Goal: Task Accomplishment & Management: Use online tool/utility

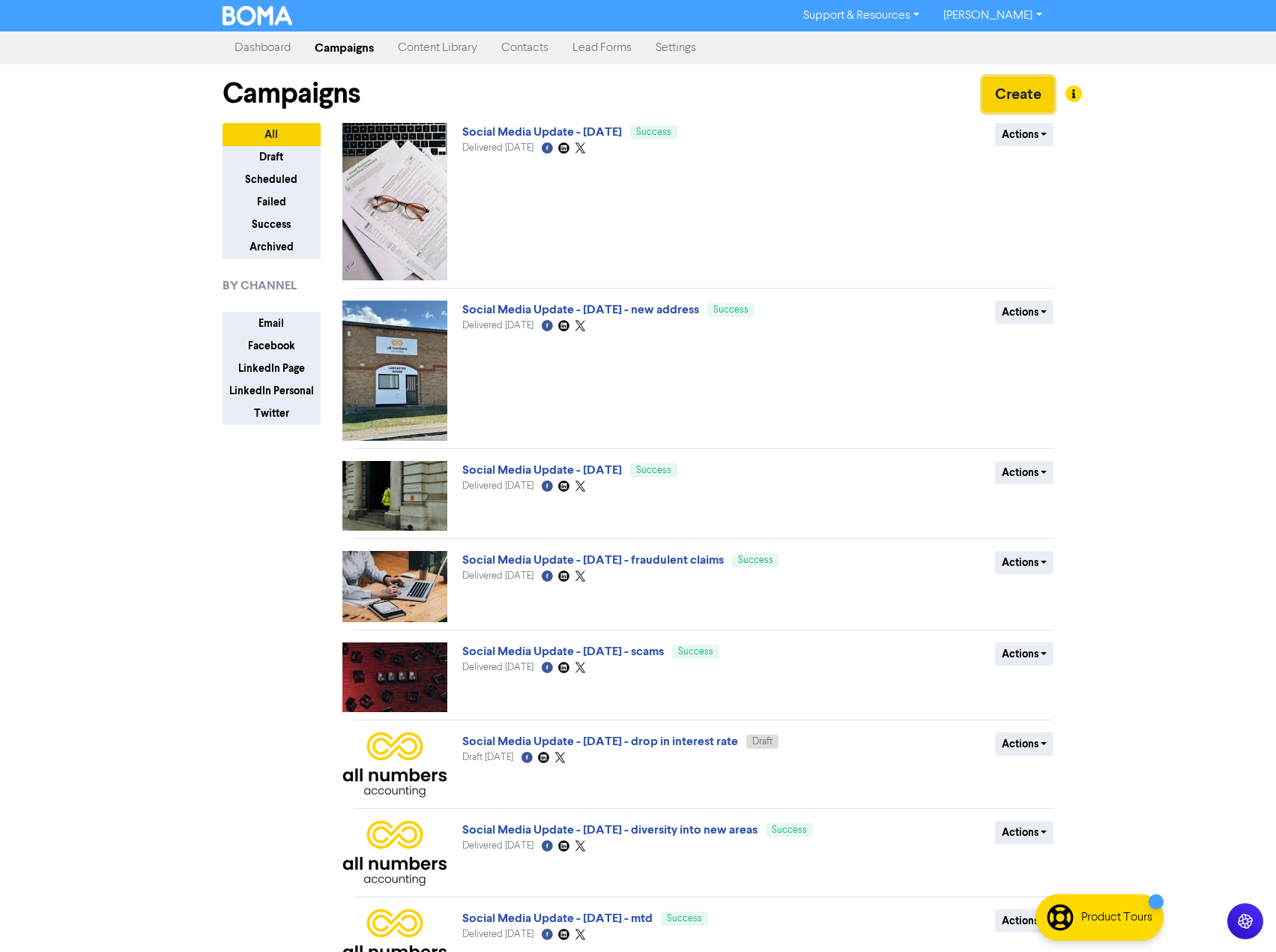
click at [1027, 87] on button "Create" at bounding box center [1019, 94] width 72 height 36
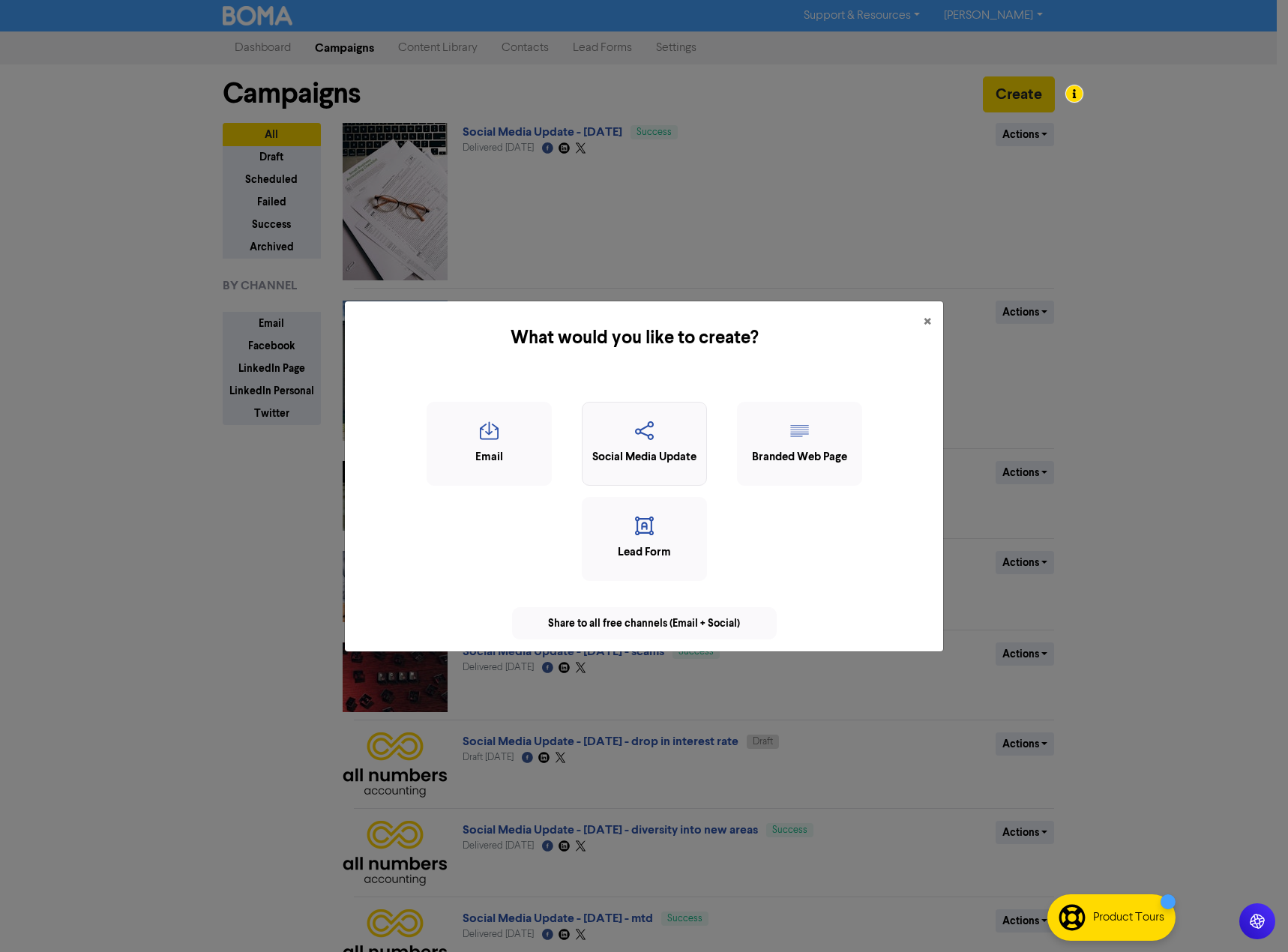
click at [653, 455] on div "Social Media Update" at bounding box center [644, 457] width 109 height 17
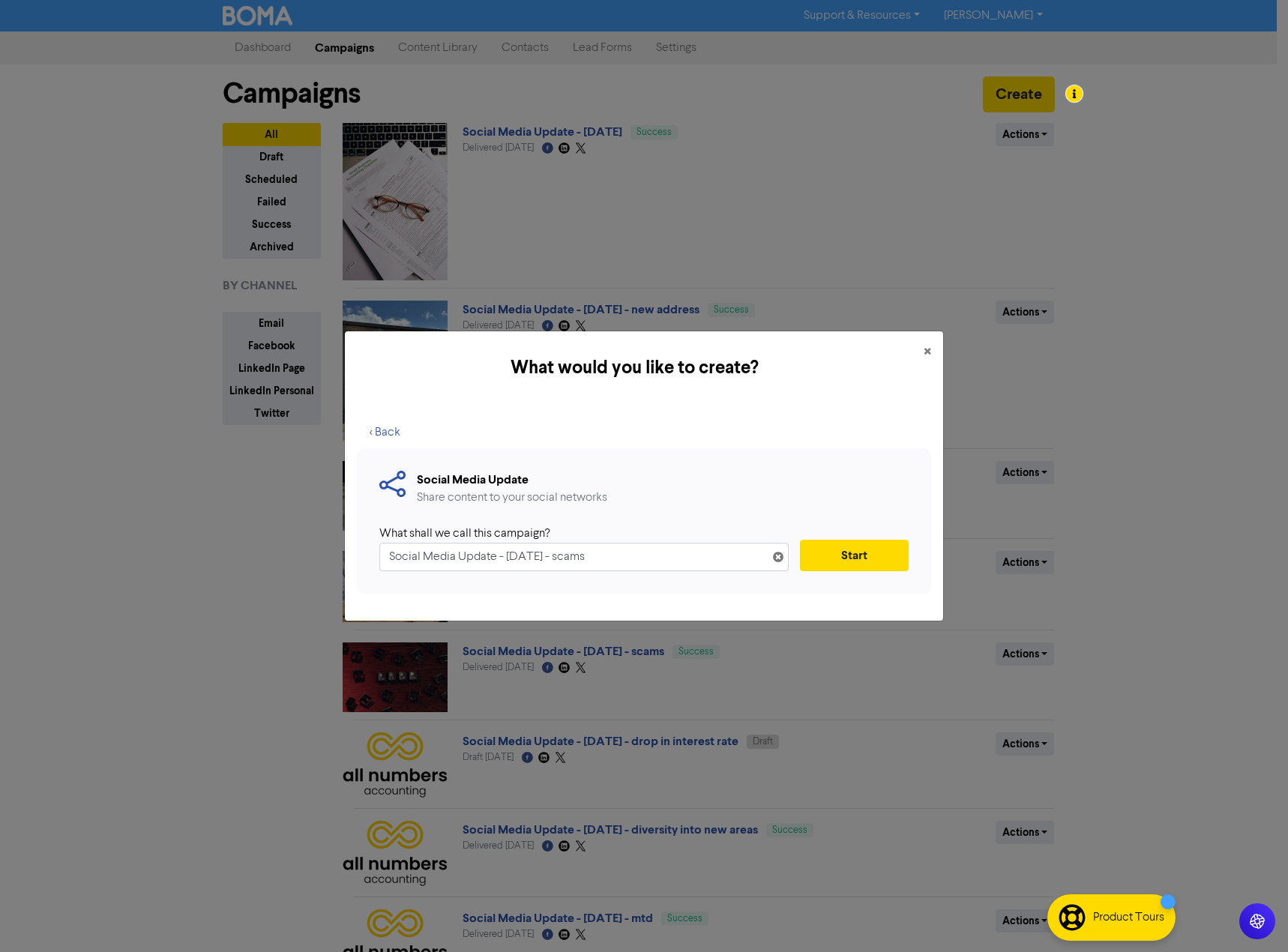
type input "Social Media Update - [DATE] - scams"
click at [841, 559] on button "Start" at bounding box center [854, 555] width 109 height 31
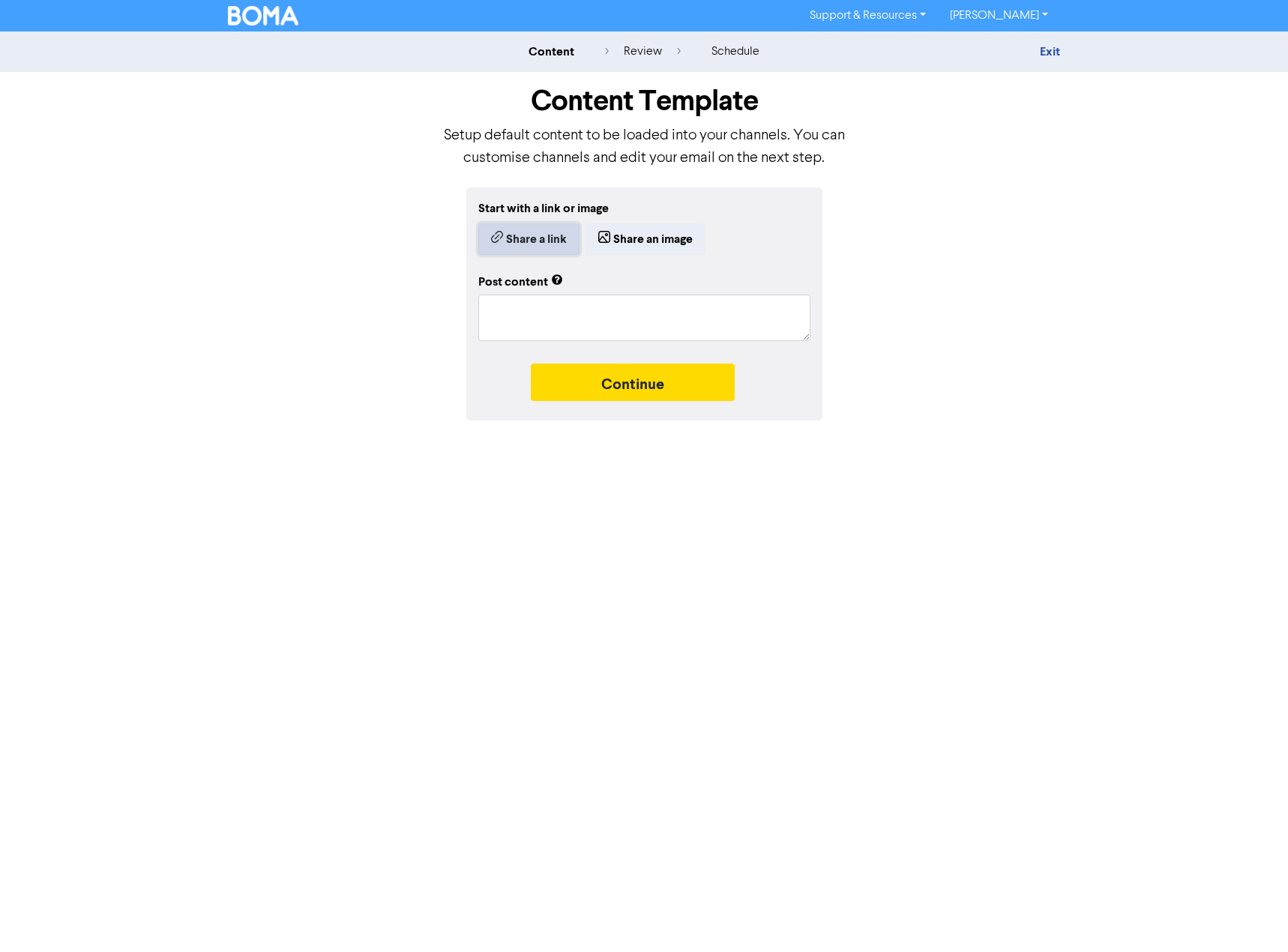
click at [532, 234] on button "Share a link" at bounding box center [529, 239] width 101 height 31
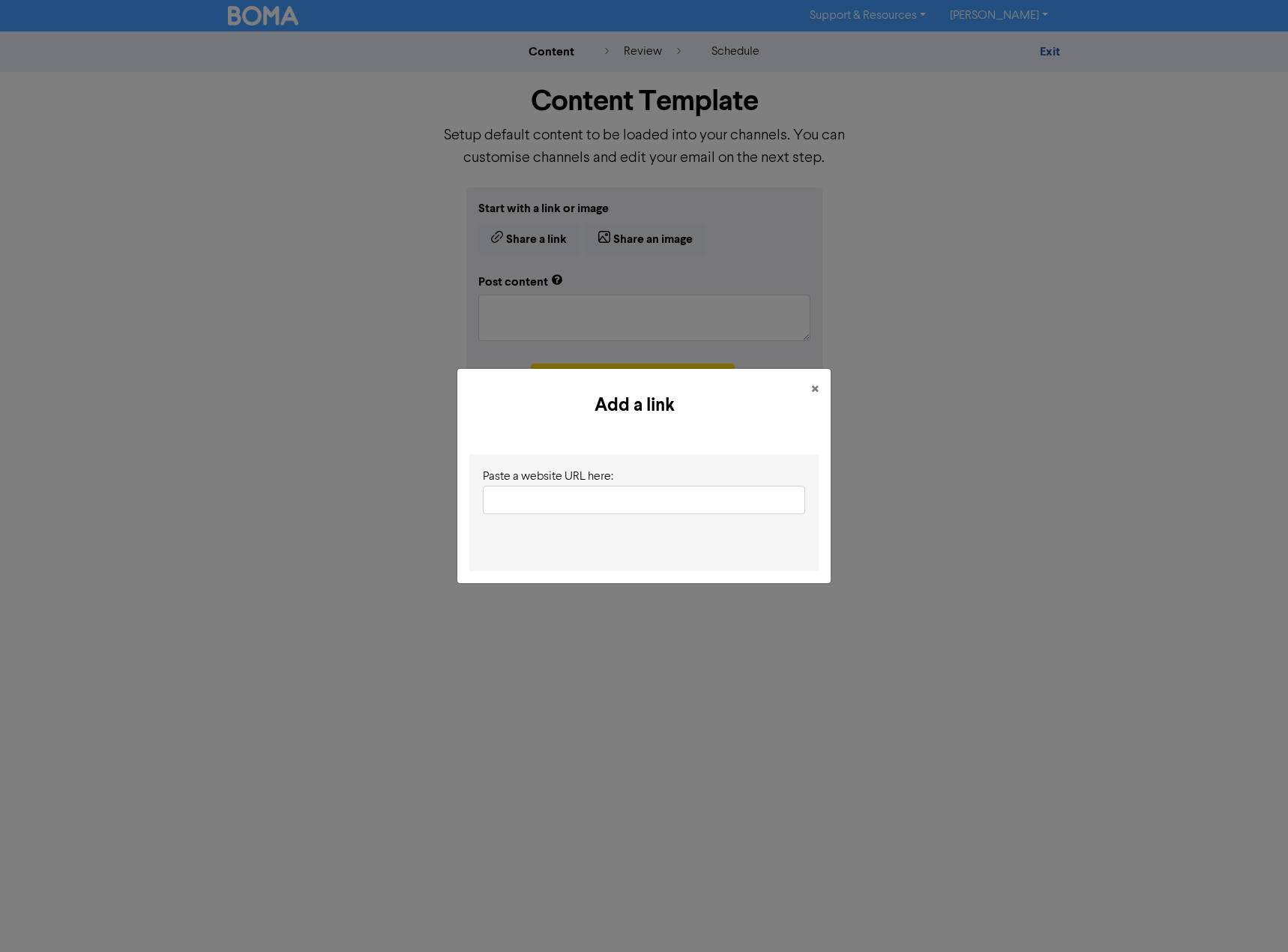
type input "[URL][DOMAIN_NAME]"
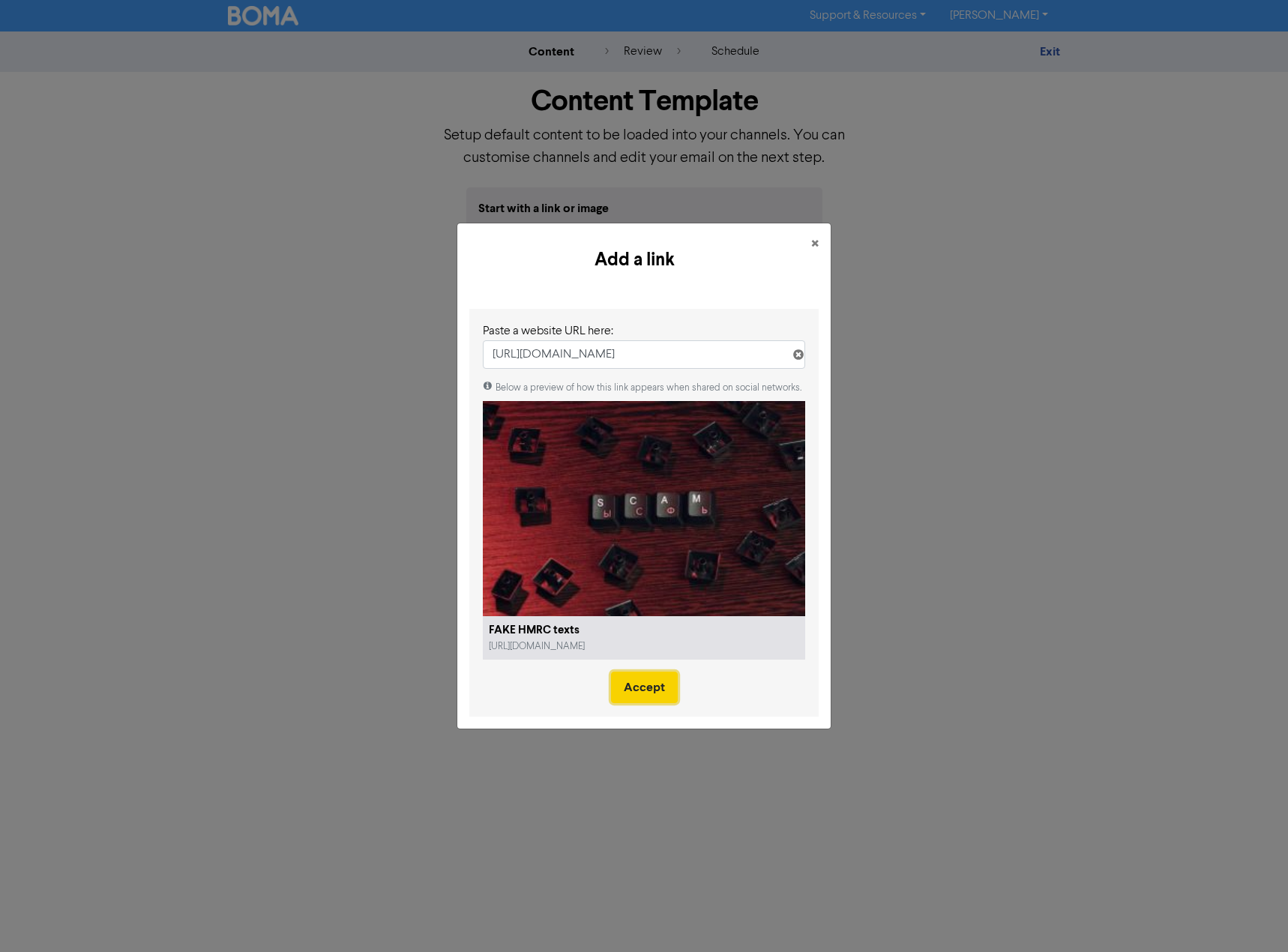
click at [632, 681] on button "Accept" at bounding box center [644, 687] width 67 height 31
type textarea "x"
type textarea "We have heard from various clients of texts being received claiming to be from …"
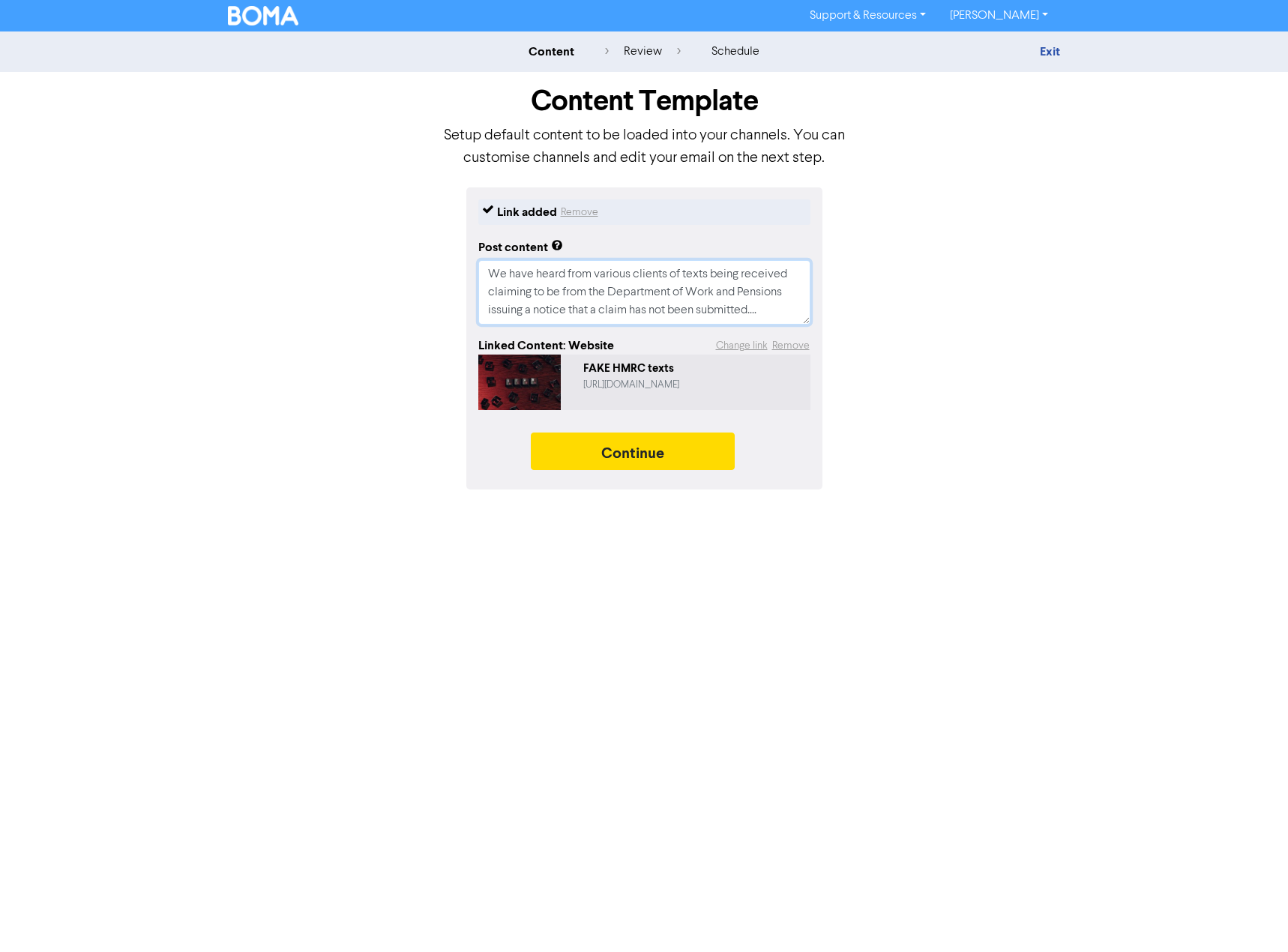
drag, startPoint x: 493, startPoint y: 274, endPoint x: 646, endPoint y: 293, distance: 154.2
click at [646, 293] on textarea "We have heard from various clients of texts being received claiming to be from …" at bounding box center [644, 293] width 332 height 64
type textarea "x"
type textarea "e Department of Work and Pensions issuing a notice that a claim has not been su…"
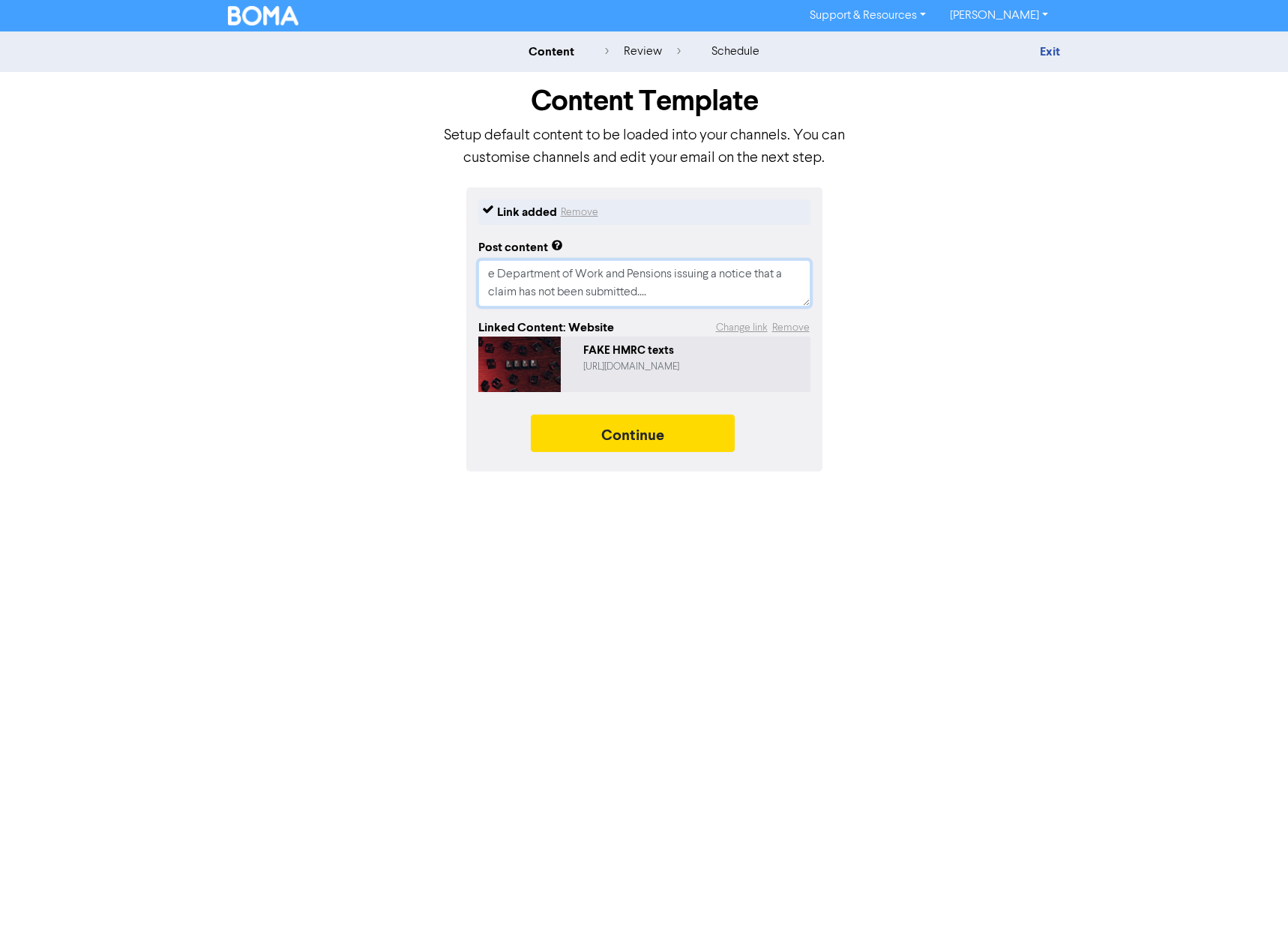
type textarea "x"
type textarea "Department of Work and Pensions issuing a notice that a claim has not been subm…"
type textarea "x"
type textarea "Department of Work and Pensions issuing a notice that a claim has not been subm…"
type textarea "x"
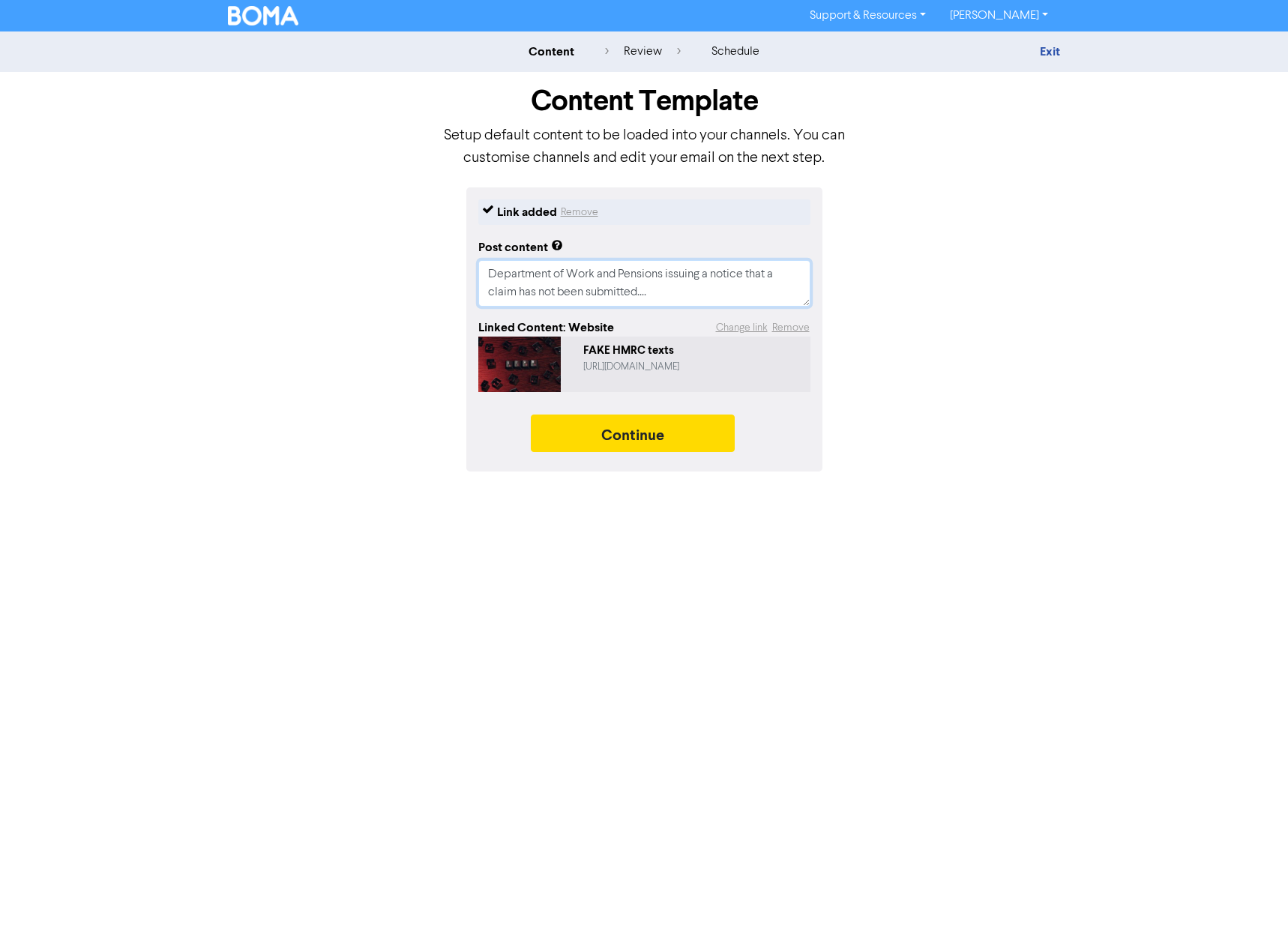
type textarea "Department of Work and Pensions issuing a notice that a claim has not been subm…"
type textarea "x"
type textarea "Department of Work and Pensions issuing a notice that a claim has not been subm…"
type textarea "x"
type textarea "Department of Work and Pensions issuing a notice that a claim has not been subm…"
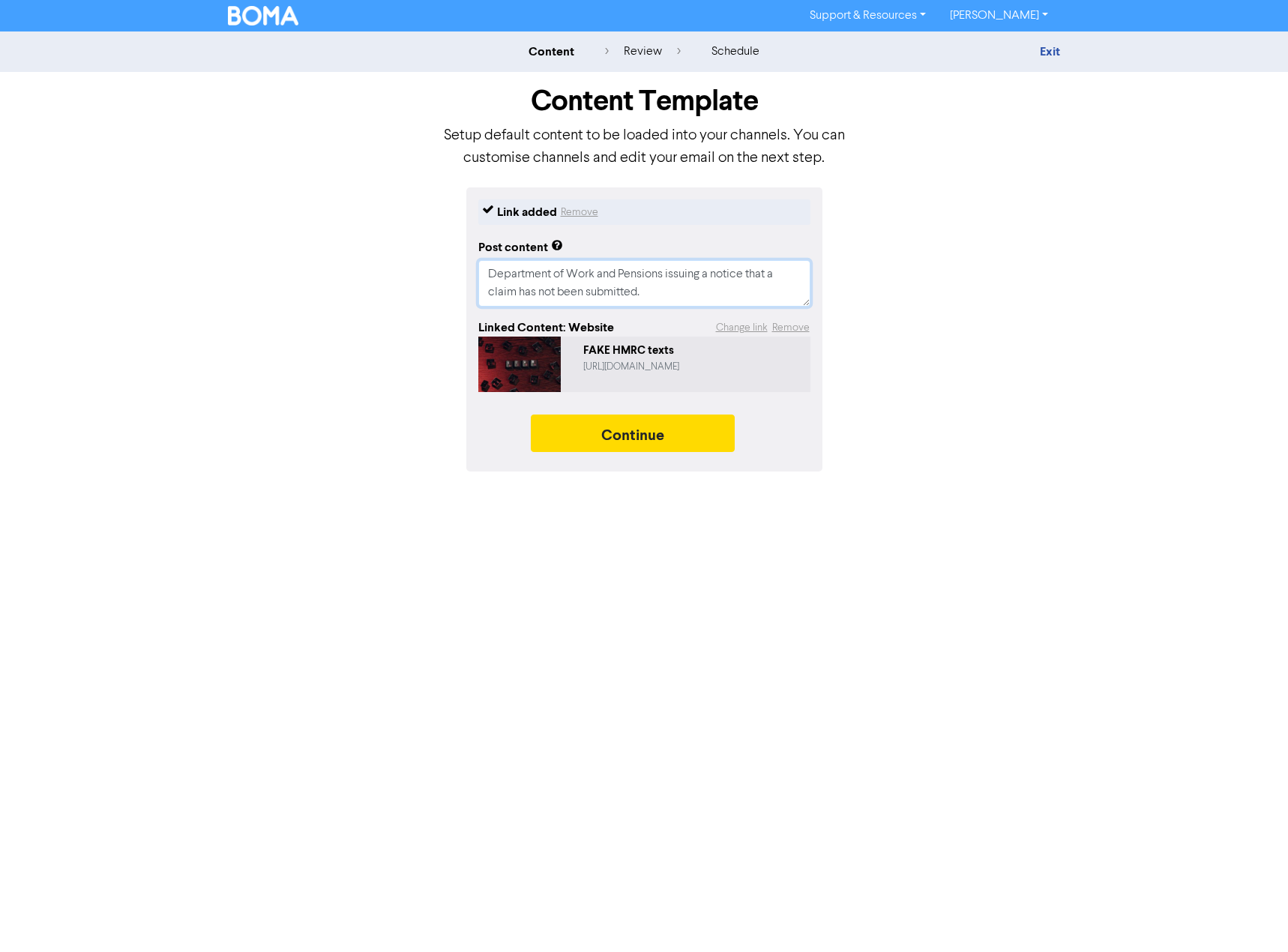
type textarea "x"
type textarea "Department of Work and Pensions issuing a notice that a claim has not been subm…"
type textarea "x"
type textarea "Department of Work and Pensions issuing a notice that a claim has not been subm…"
type textarea "x"
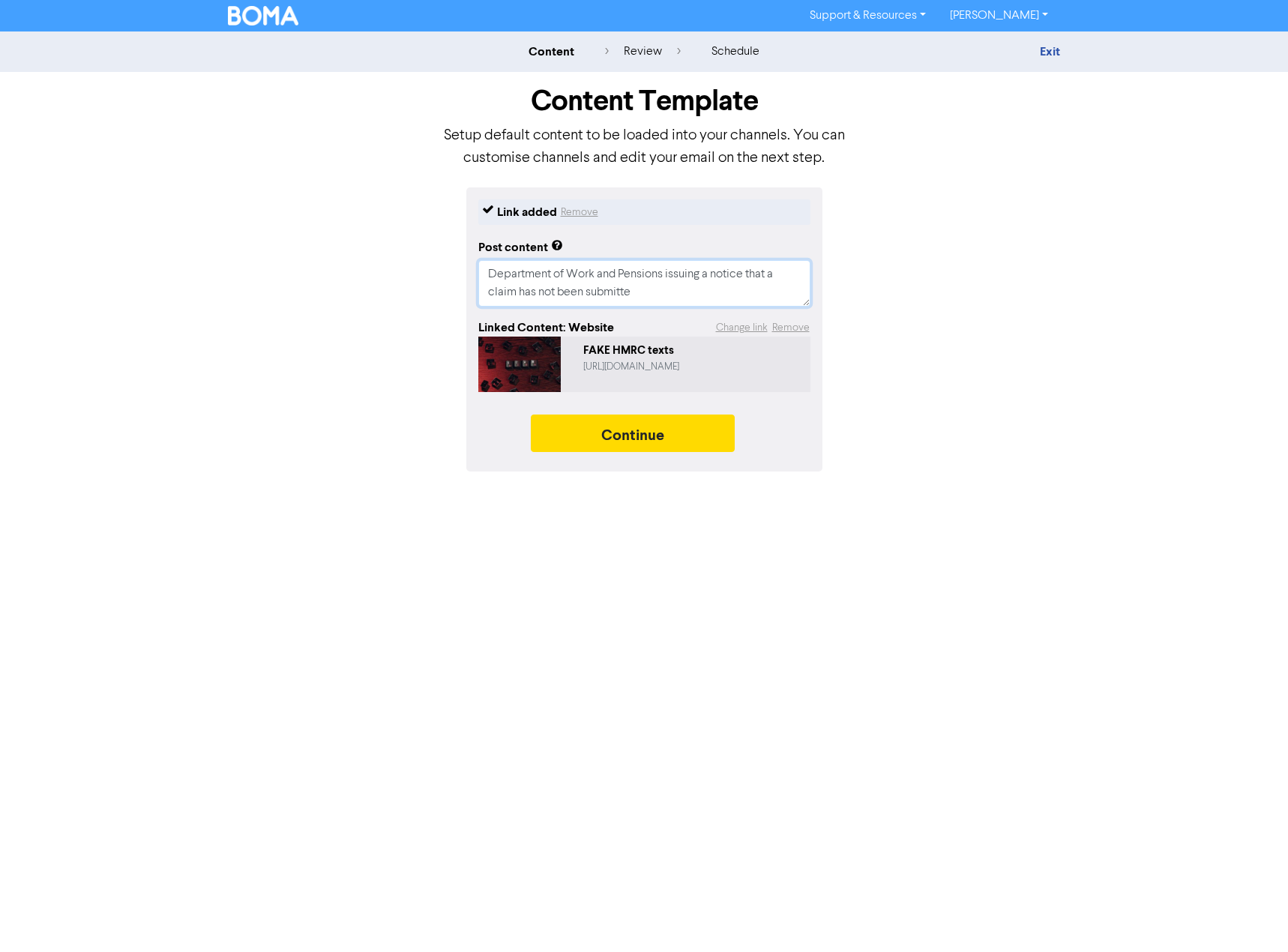
type textarea "Department of Work and Pensions issuing a notice that a claim has not been subm…"
type textarea "x"
type textarea "Department of Work and Pensions issuing a notice that a claim has not been subm…"
type textarea "x"
type textarea "Department of Work and Pensions issuing a notice that a claim has not been submi"
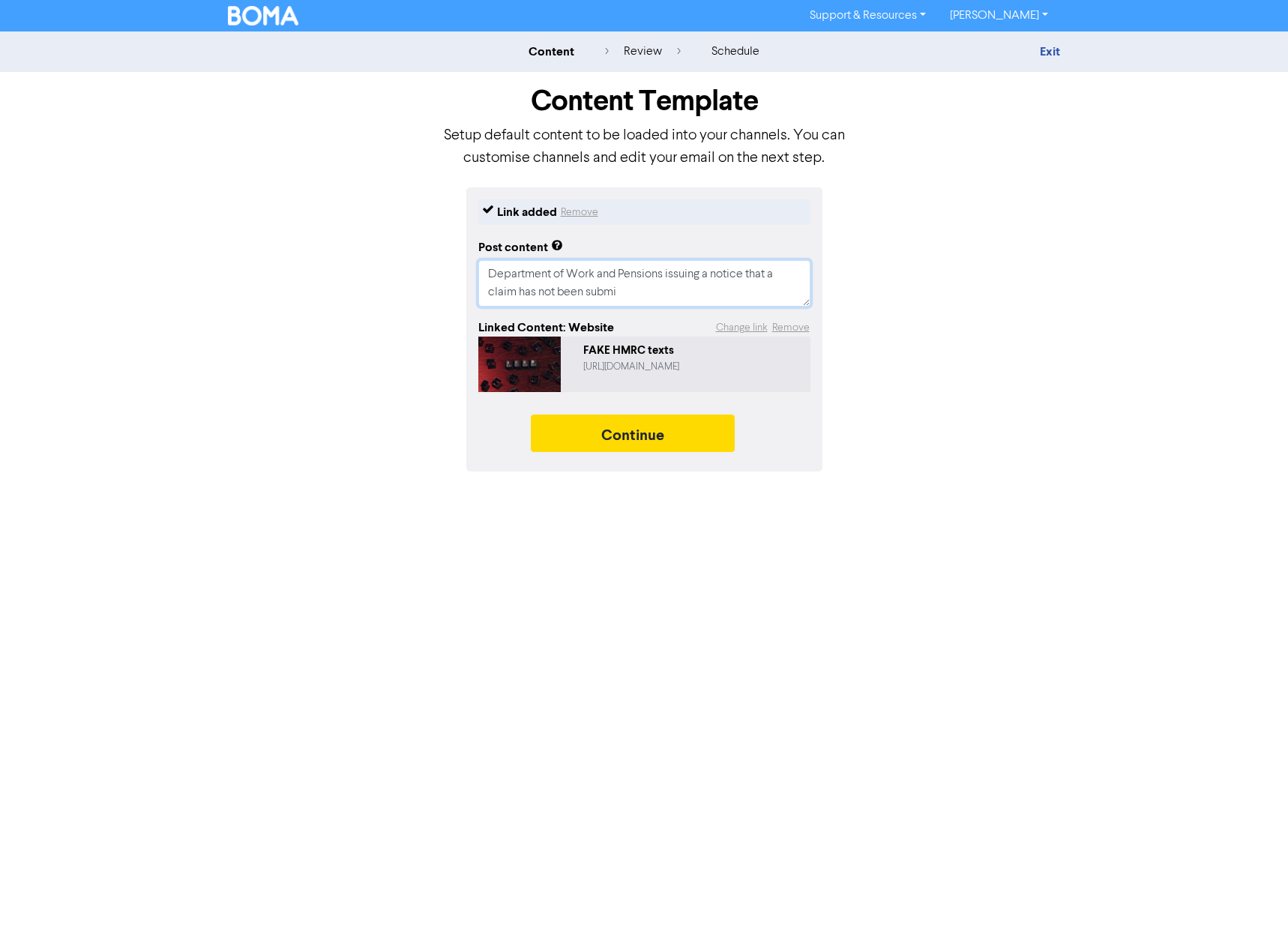
type textarea "x"
type textarea "Department of Work and Pensions issuing a notice that a claim has not been subm"
type textarea "x"
type textarea "Department of Work and Pensions issuing a notice that a claim has not been sub"
type textarea "x"
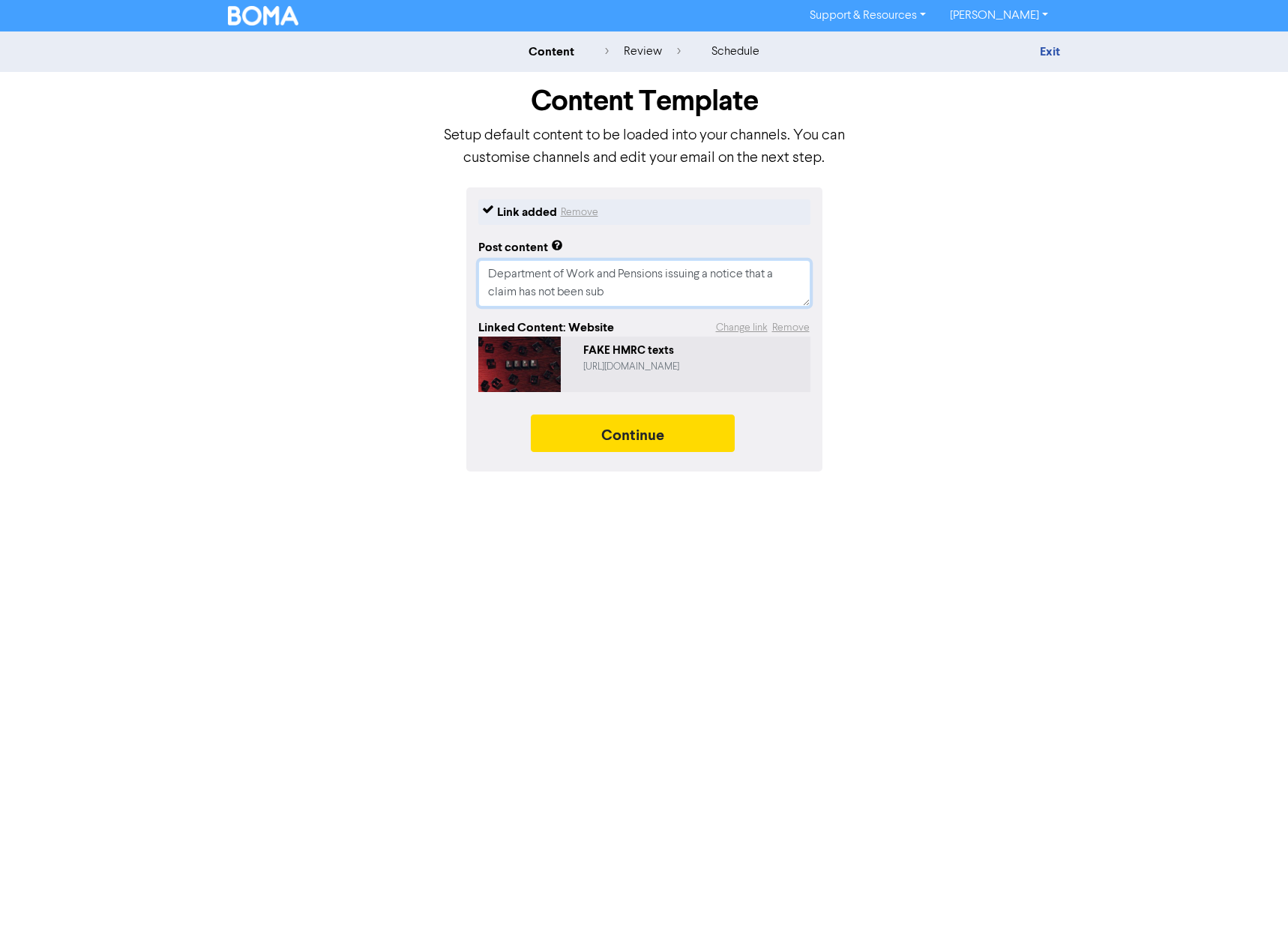
type textarea "Department of Work and Pensions issuing a notice that a claim has not been su"
type textarea "x"
type textarea "Department of Work and Pensions issuing a notice that a claim has not been s"
type textarea "x"
type textarea "Department of Work and Pensions issuing a notice that a claim has not been"
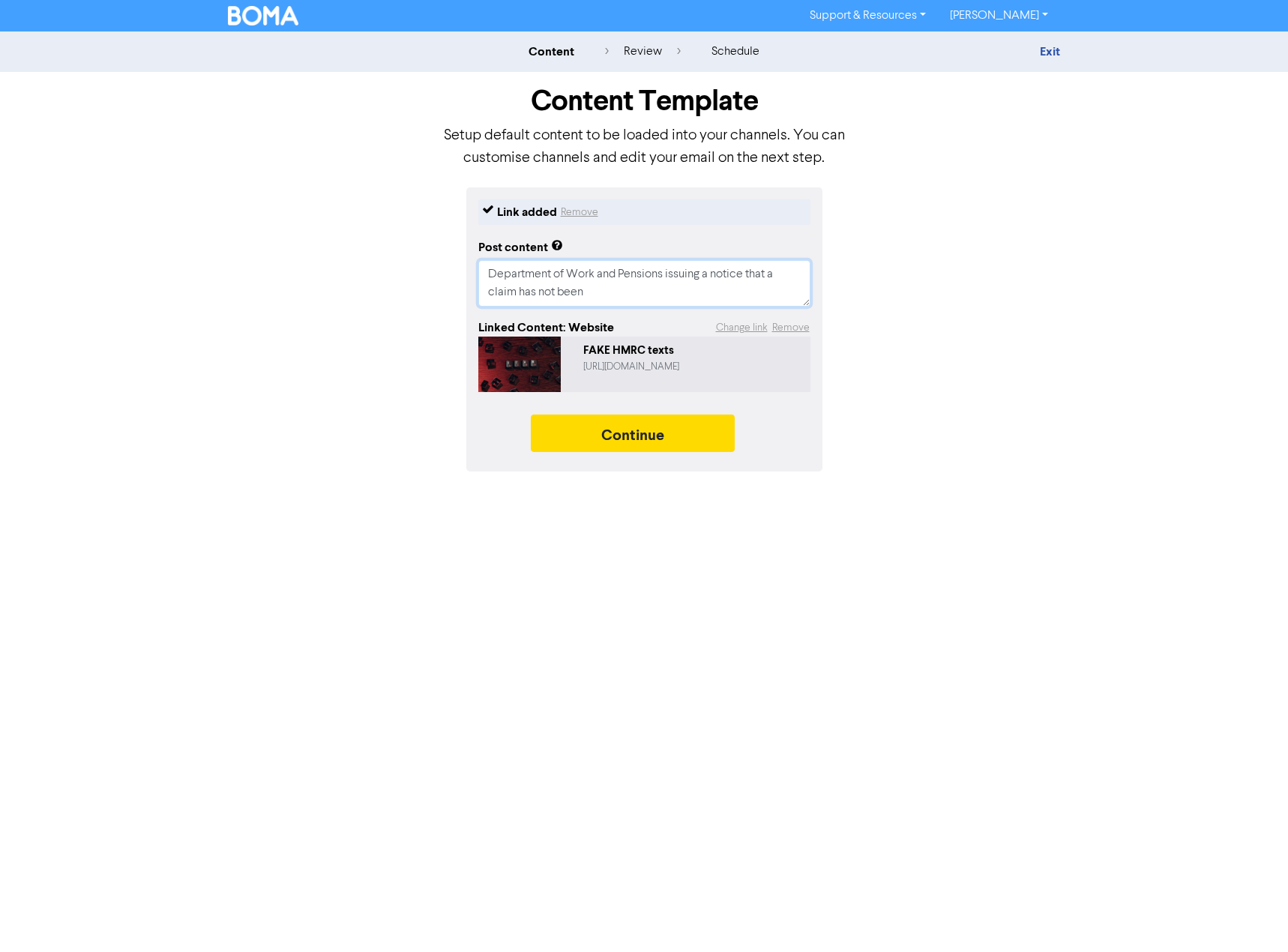
type textarea "x"
type textarea "Department of Work and Pensions issuing a notice that a claim has not been"
type textarea "x"
type textarea "Department of Work and Pensions issuing a notice that a claim has not bee"
type textarea "x"
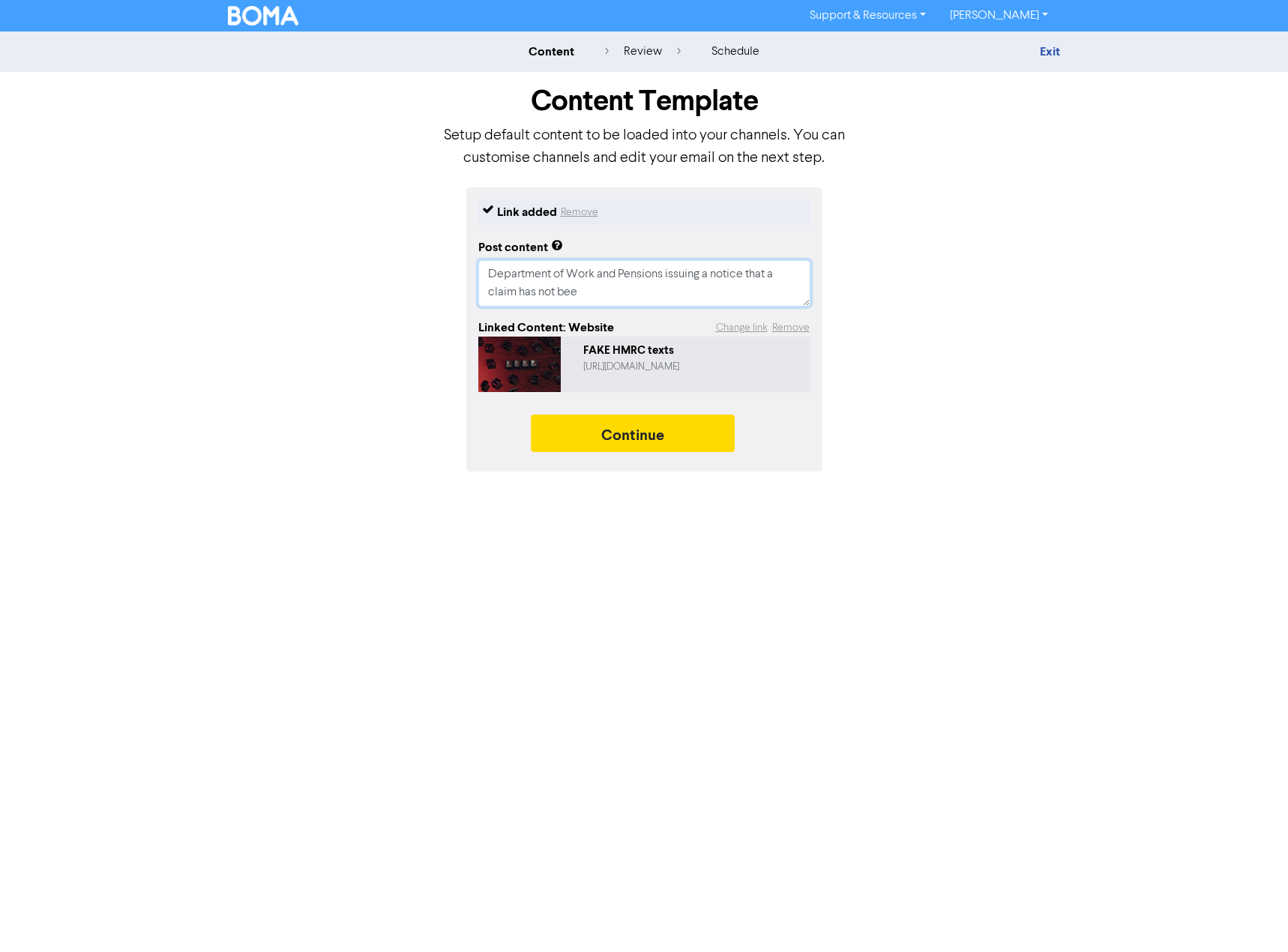
type textarea "Department of Work and Pensions issuing a notice that a claim has not be"
type textarea "x"
type textarea "Department of Work and Pensions issuing a notice that a claim has not b"
type textarea "x"
type textarea "Department of Work and Pensions issuing a notice that a claim has not"
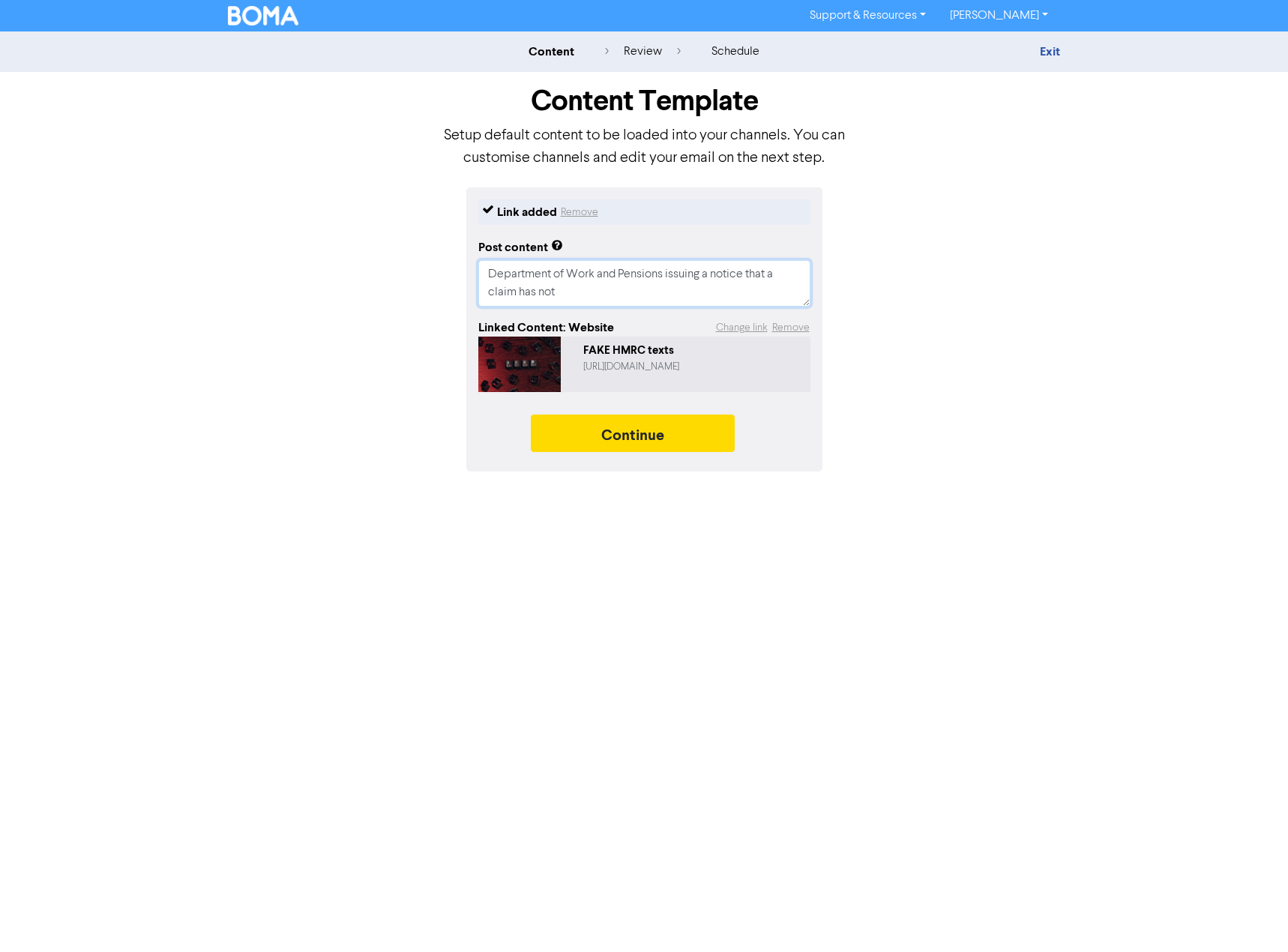
type textarea "x"
type textarea "Department of Work and Pensions issuing a notice that a claim has not"
type textarea "x"
type textarea "Department of Work and Pensions issuing a notice that a claim has no"
type textarea "x"
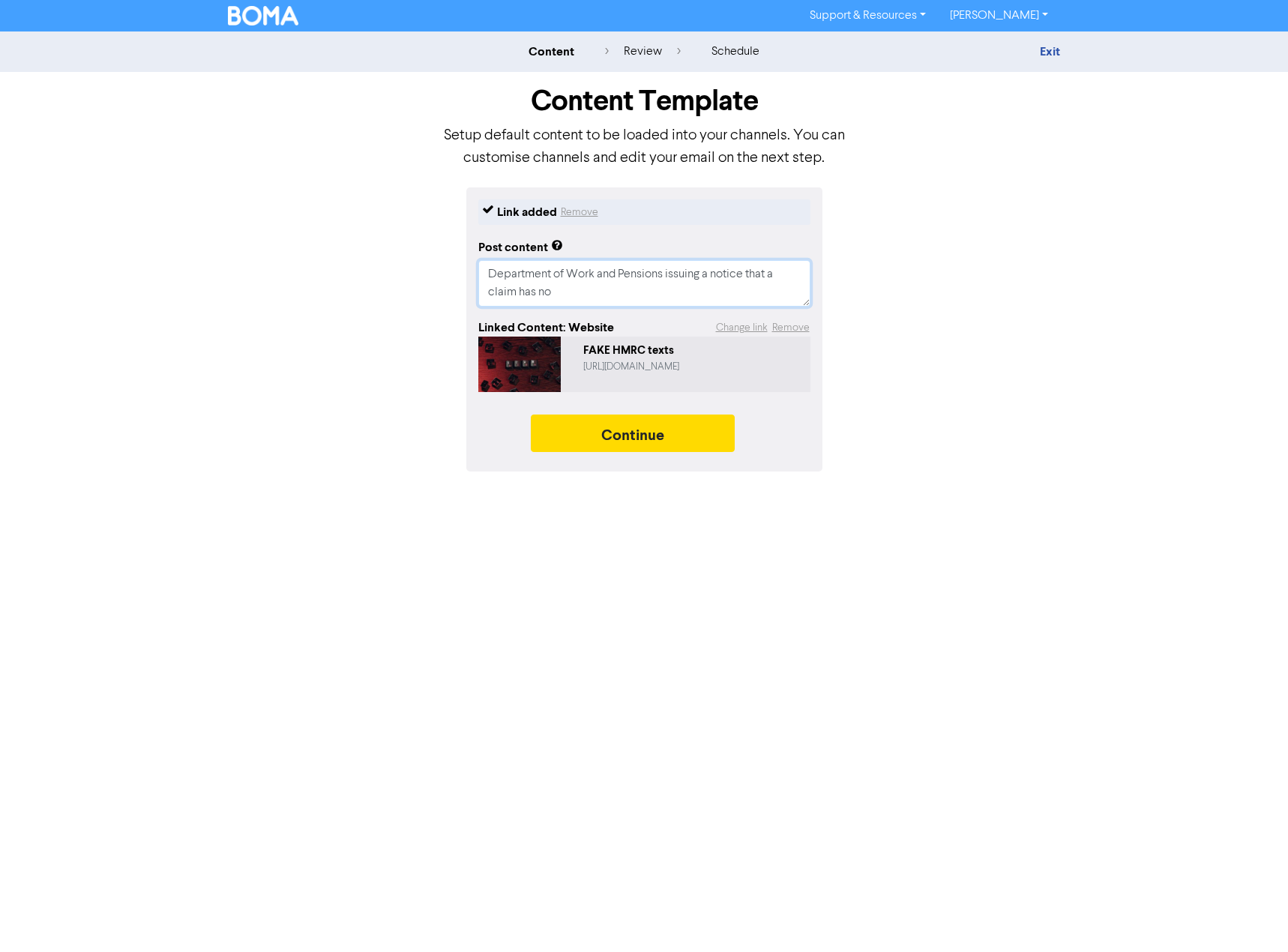
type textarea "Department of Work and Pensions issuing a notice that a claim has n"
type textarea "x"
type textarea "Department of Work and Pensions issuing a notice that a claim has"
type textarea "x"
type textarea "Department of Work and Pensions issuing a notice that a claim has"
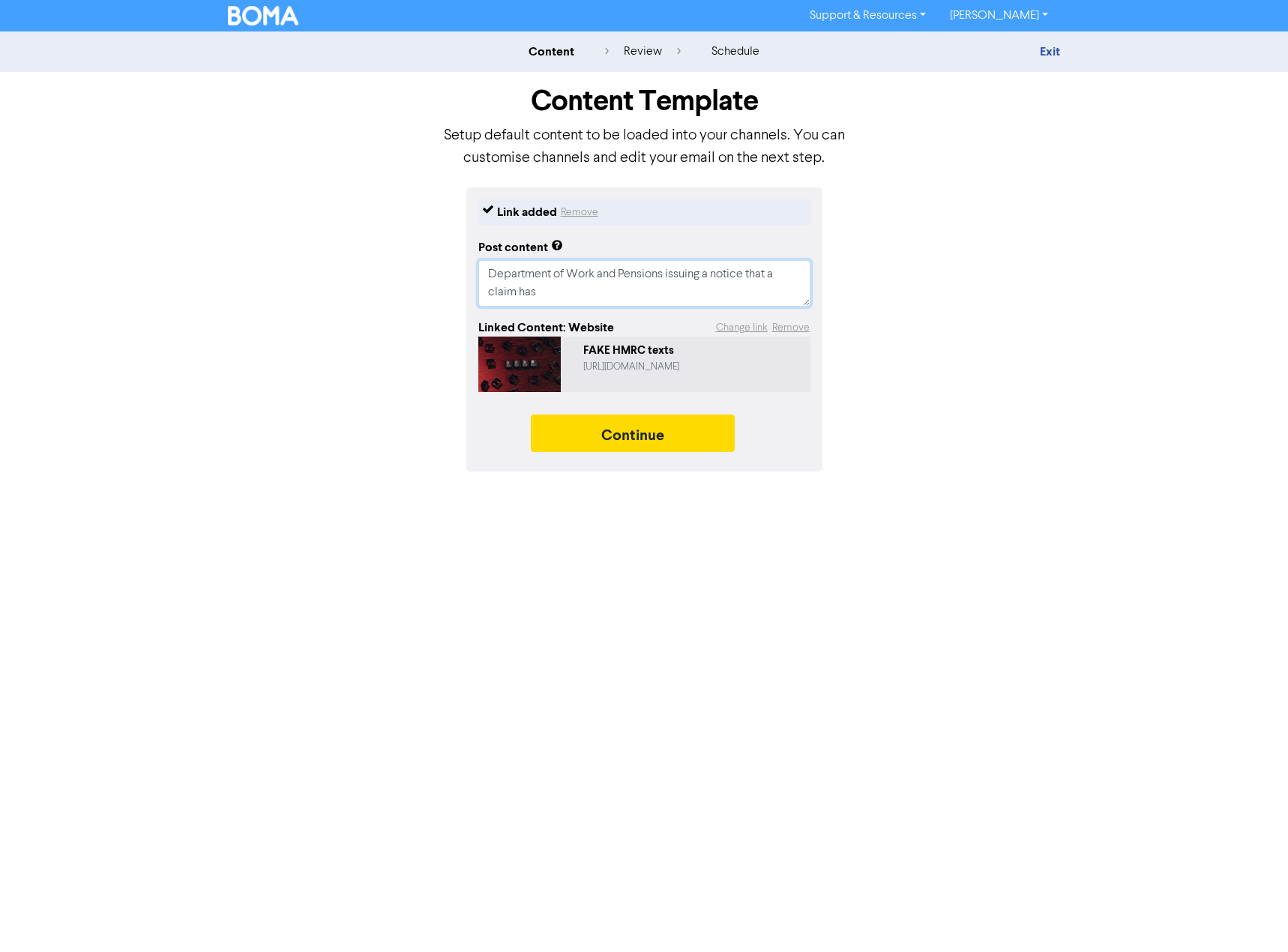
type textarea "x"
type textarea "Department of Work and Pensions issuing a notice that a claim ha"
type textarea "x"
type textarea "Department of Work and Pensions issuing a notice that a claim h"
type textarea "x"
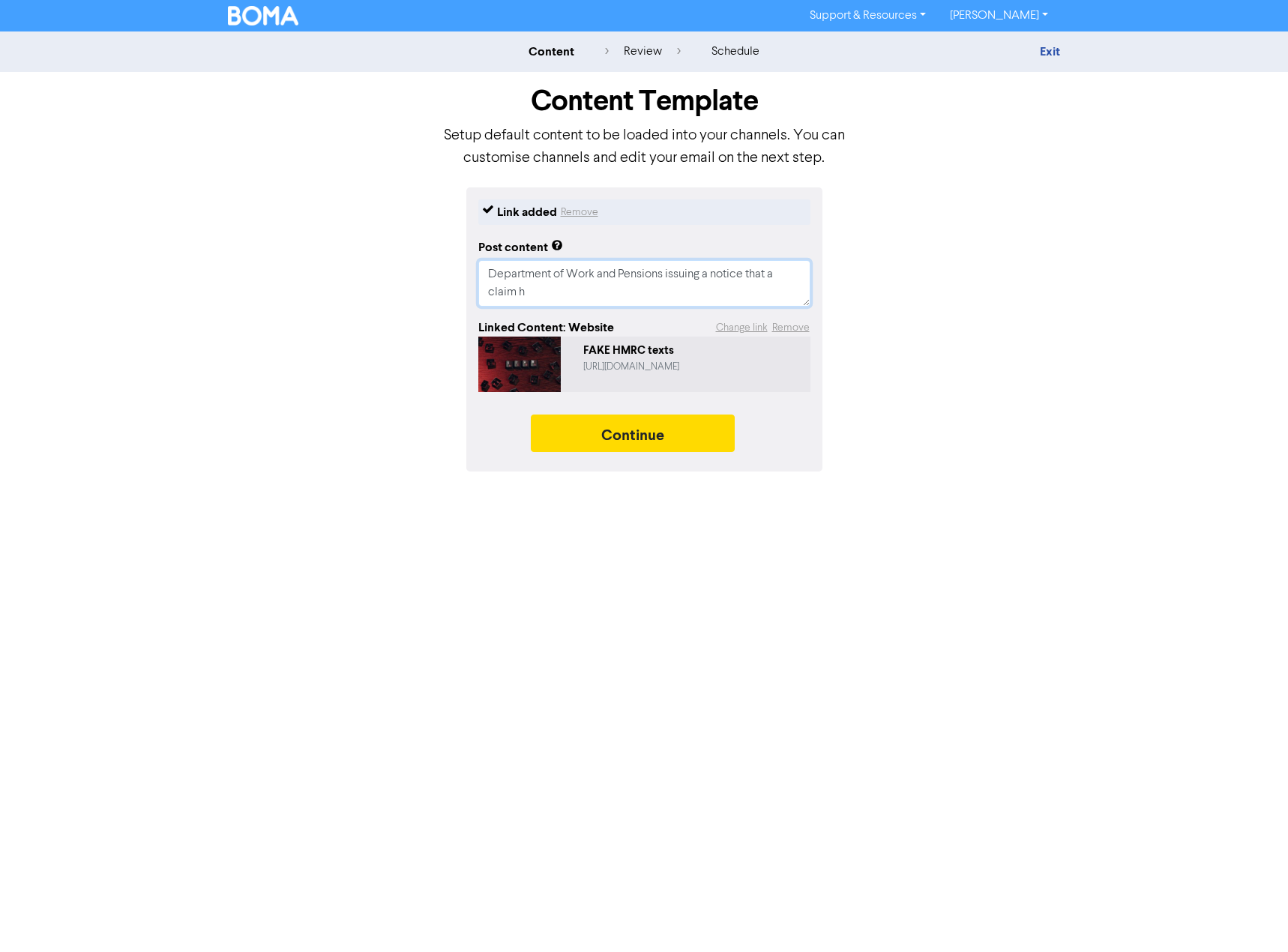
type textarea "Department of Work and Pensions issuing a notice that a claim"
type textarea "x"
type textarea "Department of Work and Pensions issuing a notice that a claim"
type textarea "x"
type textarea "Department of Work and Pensions issuing a notice that a clai"
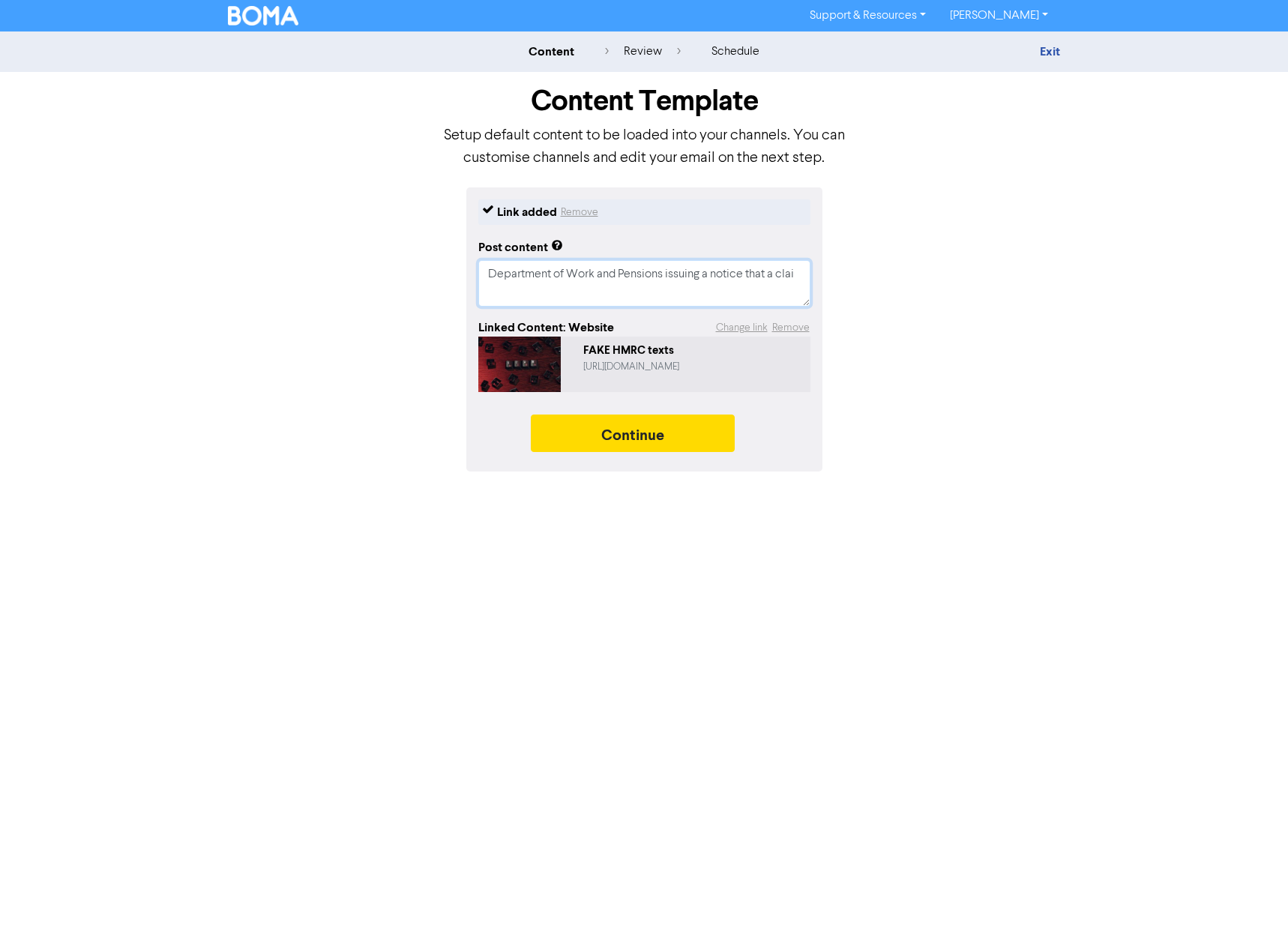
type textarea "x"
type textarea "Department of Work and Pensions issuing a notice that a cl"
type textarea "x"
type textarea "Department of Work and Pensions issuing a notice that a c"
type textarea "x"
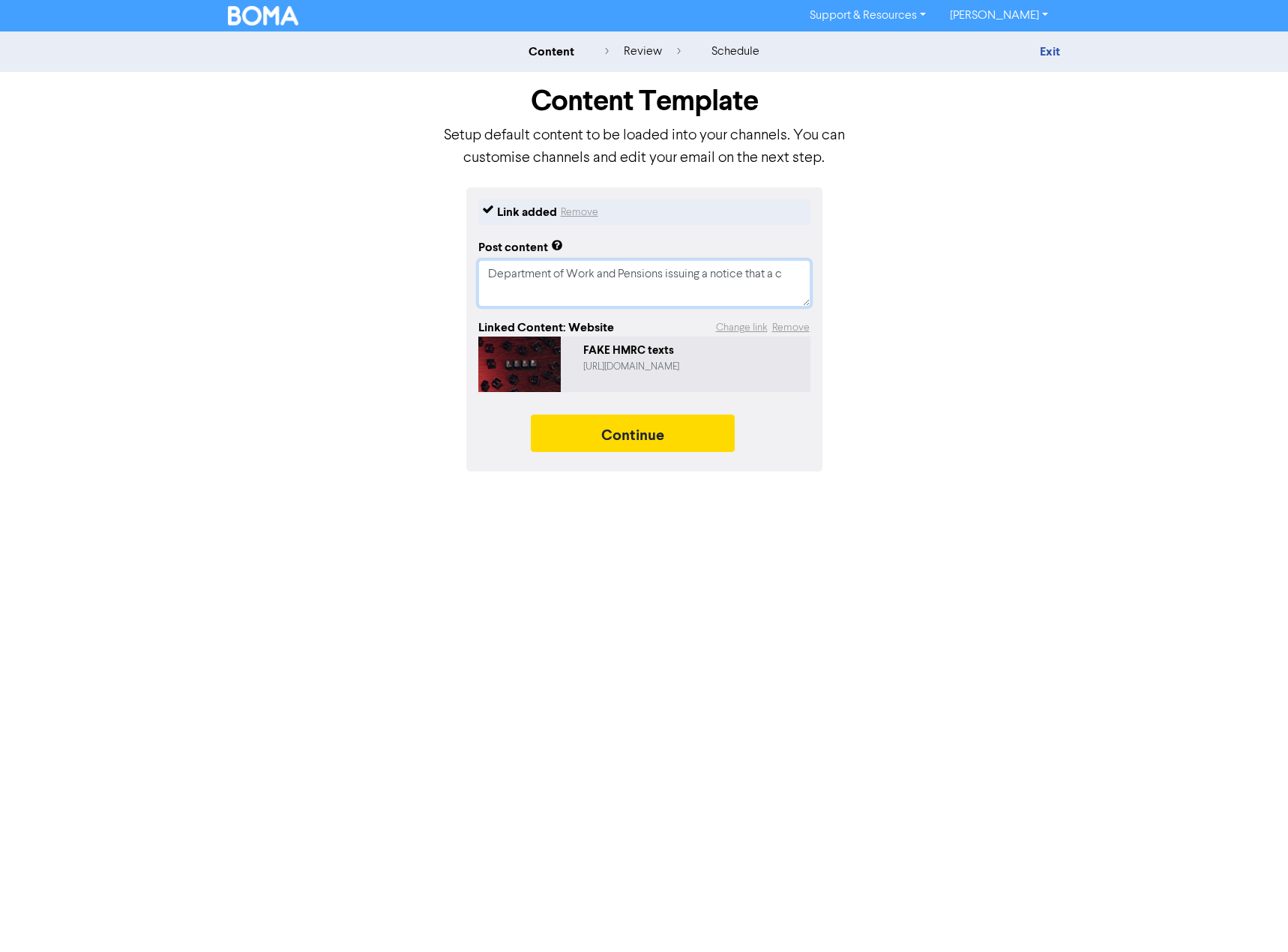
type textarea "Department of Work and Pensions issuing a notice that a"
type textarea "x"
type textarea "Department of Work and Pensions issuing a notice that a"
type textarea "x"
type textarea "Department of Work and Pensions issuing a notice that"
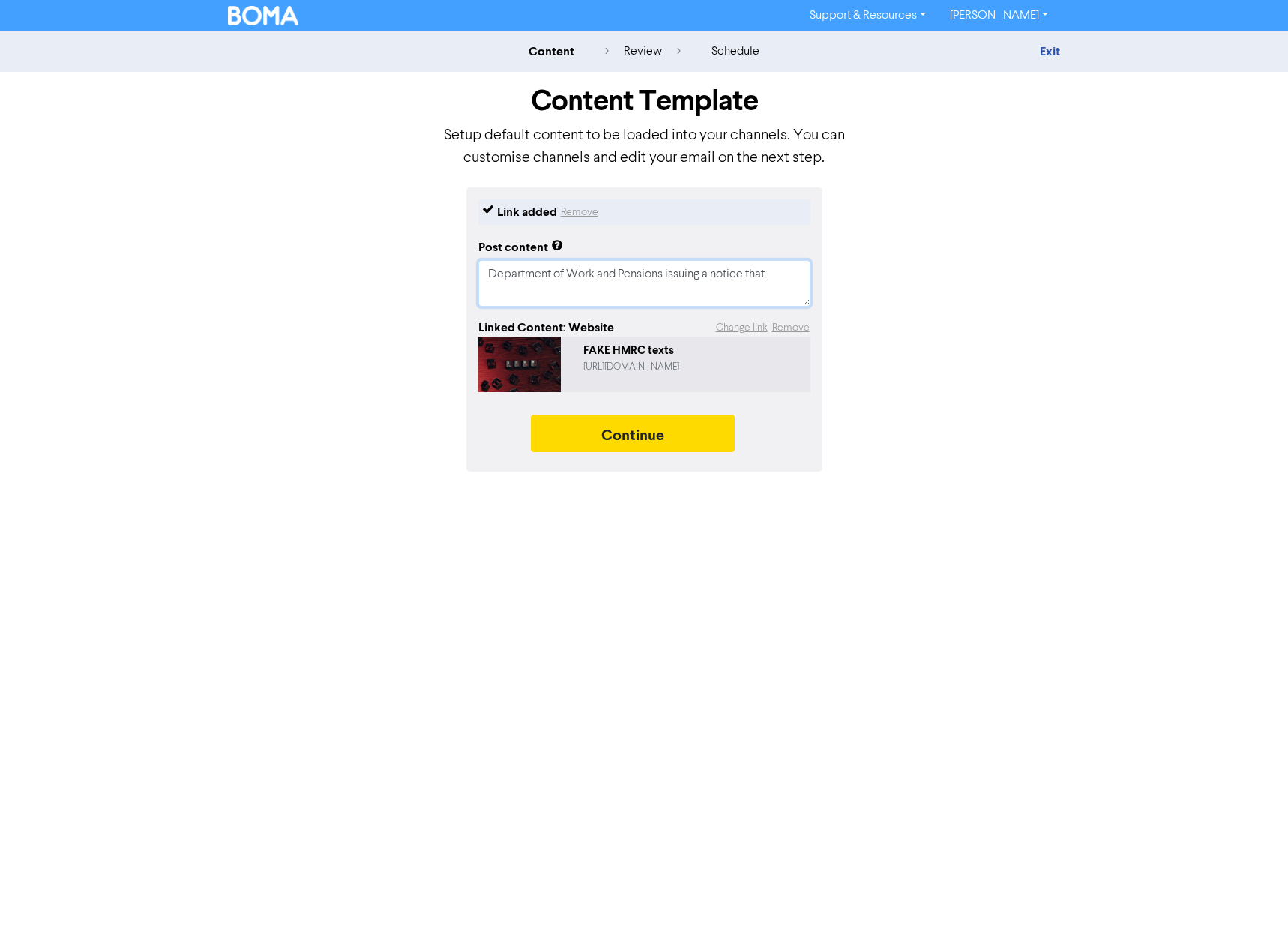
type textarea "x"
type textarea "Department of Work and Pensions issuing a notice that"
type textarea "x"
type textarea "Department of Work and Pensions issuing a notice tha"
type textarea "x"
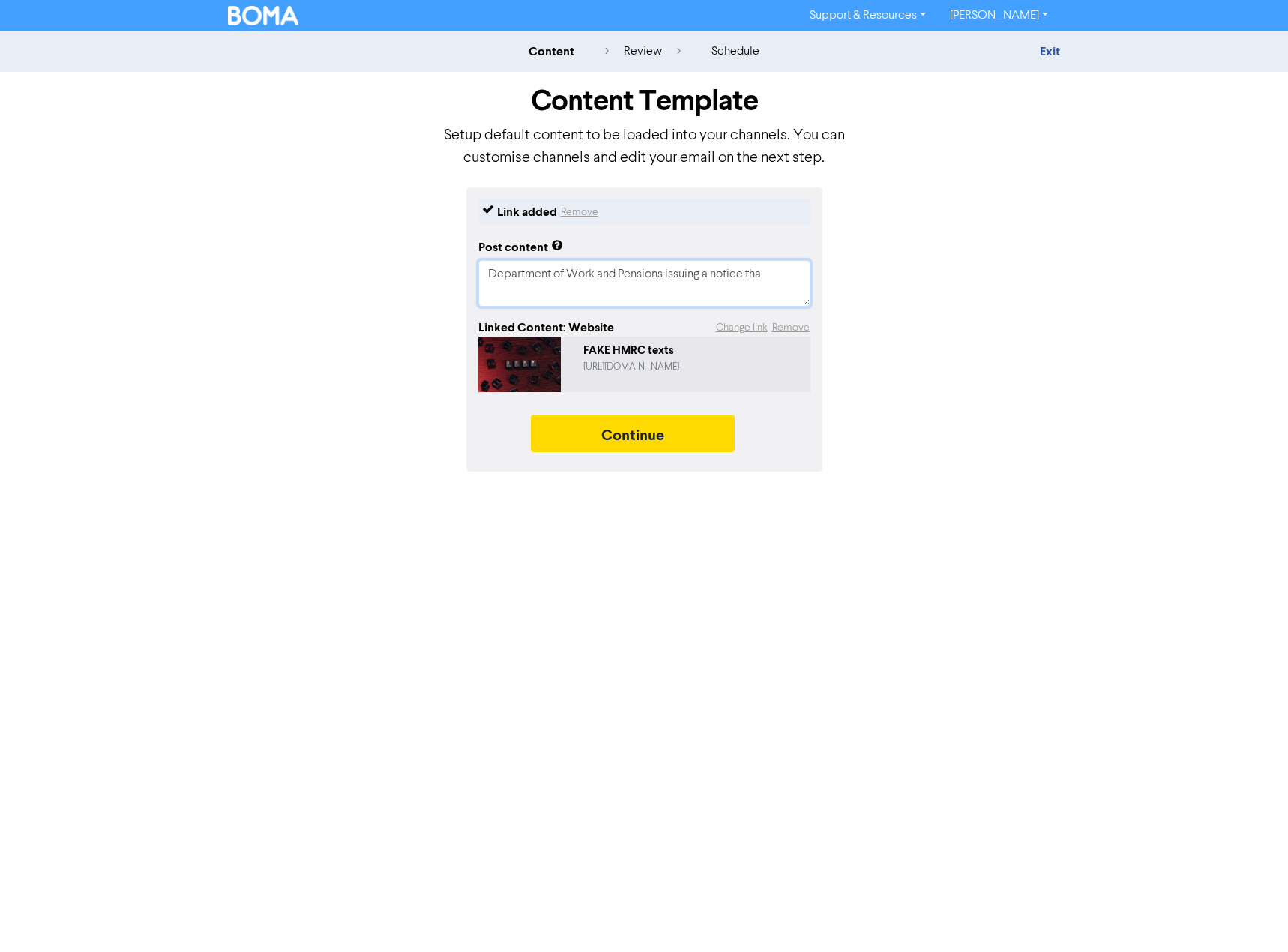
type textarea "Department of Work and Pensions issuing a notice th"
type textarea "x"
type textarea "Department of Work and Pensions issuing a notice t"
type textarea "x"
type textarea "Department of Work and Pensions issuing a notice"
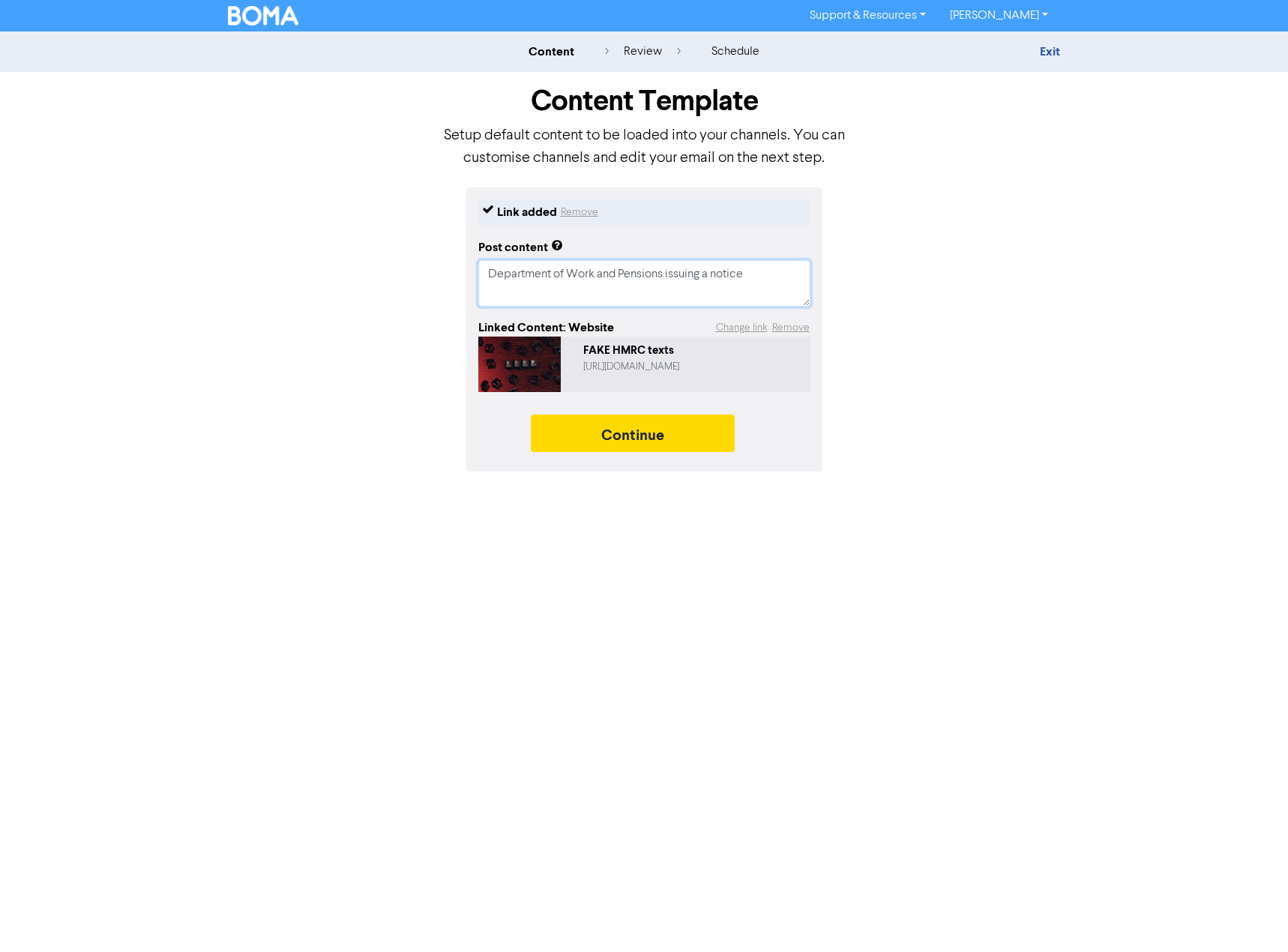
type textarea "x"
type textarea "Department of Work and Pensions issuing a notic"
type textarea "x"
type textarea "Department of Work and Pensions issuing a noti"
type textarea "x"
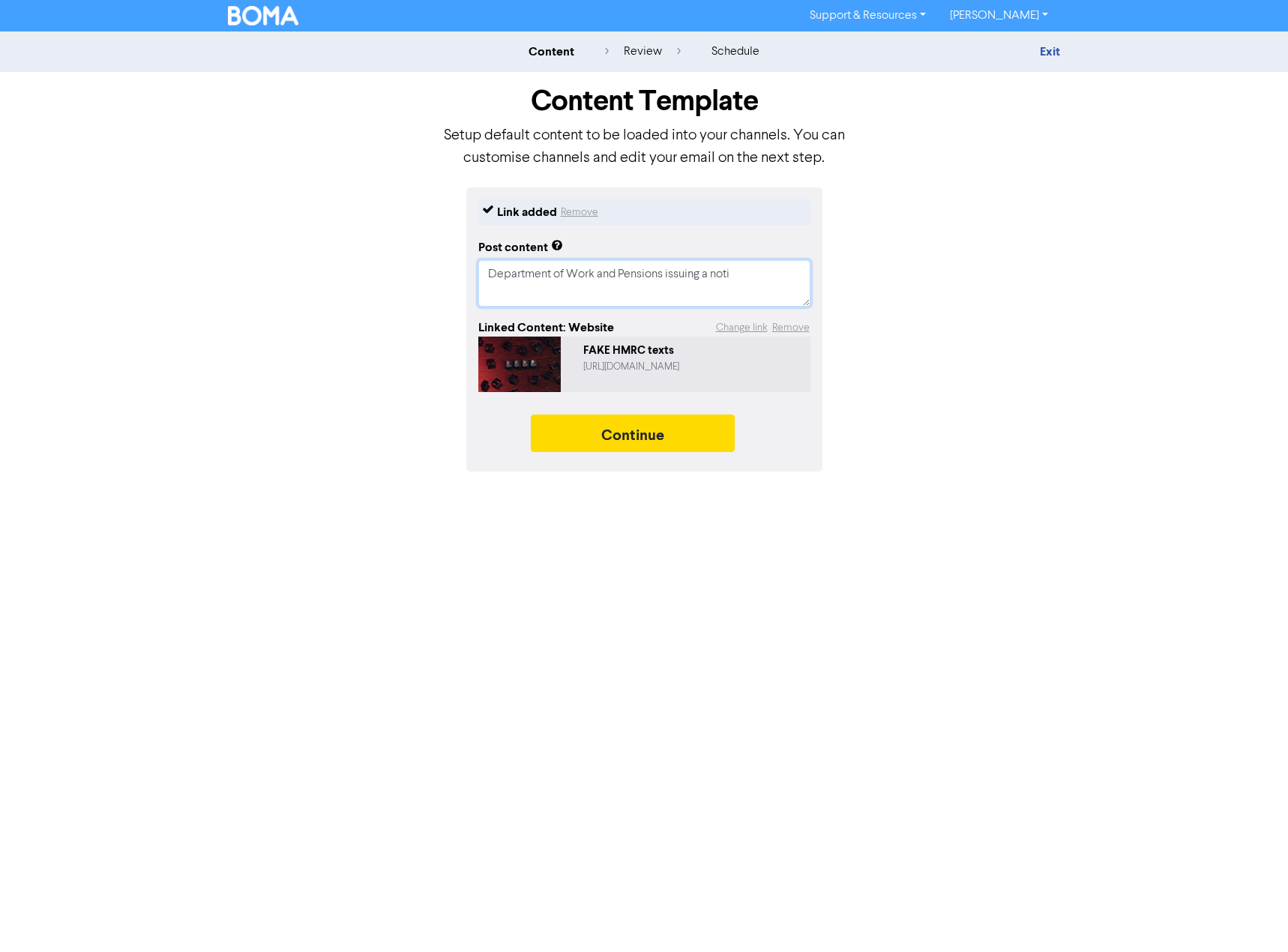
type textarea "Department of Work and Pensions issuing a not"
type textarea "x"
type textarea "Department of Work and Pensions issuing a no"
type textarea "x"
type textarea "Department of Work and Pensions issuing a n"
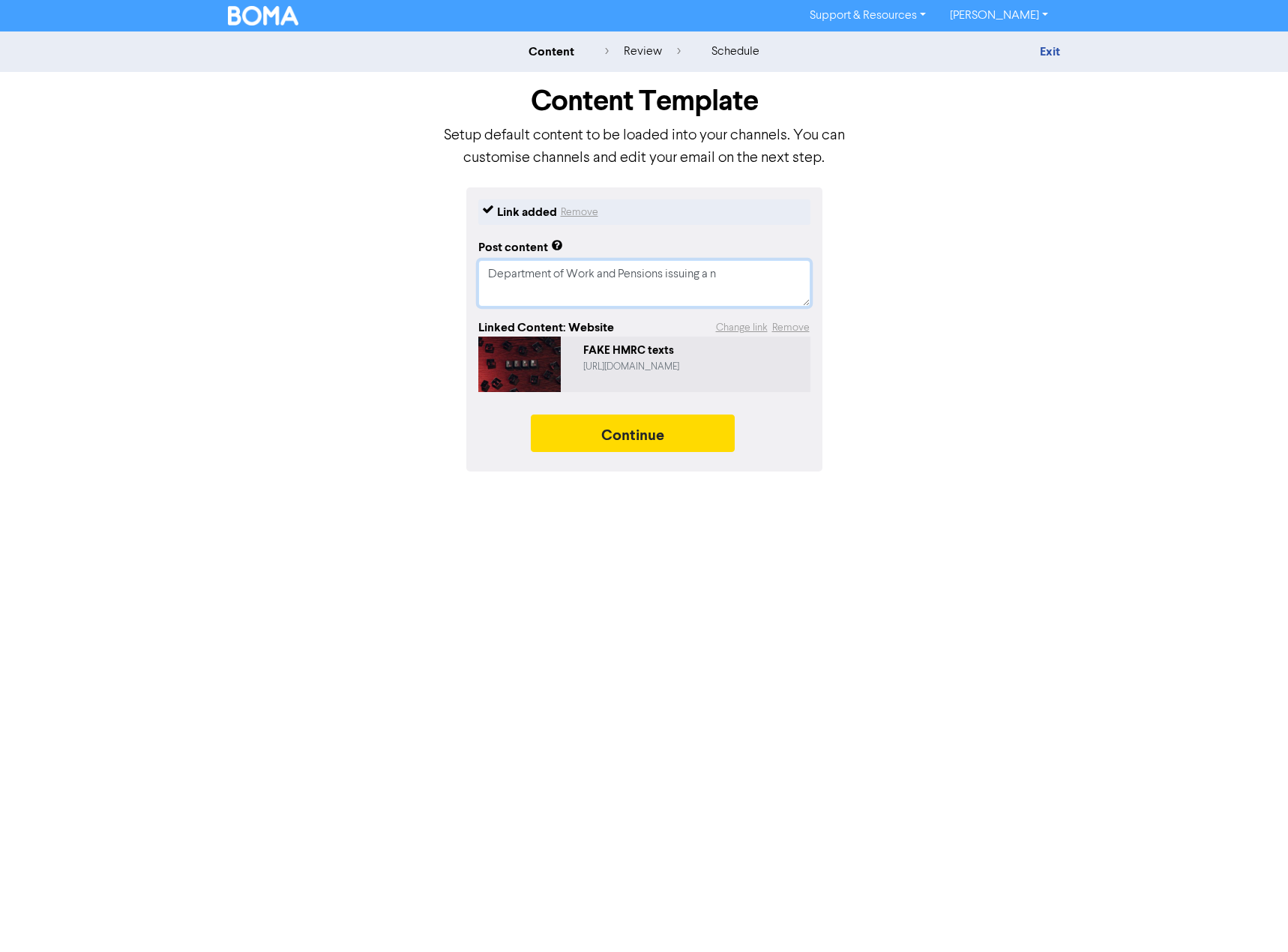
type textarea "x"
type textarea "Department of Work and Pensions issuing a"
type textarea "x"
type textarea "Department of Work and Pensions issuing a"
type textarea "x"
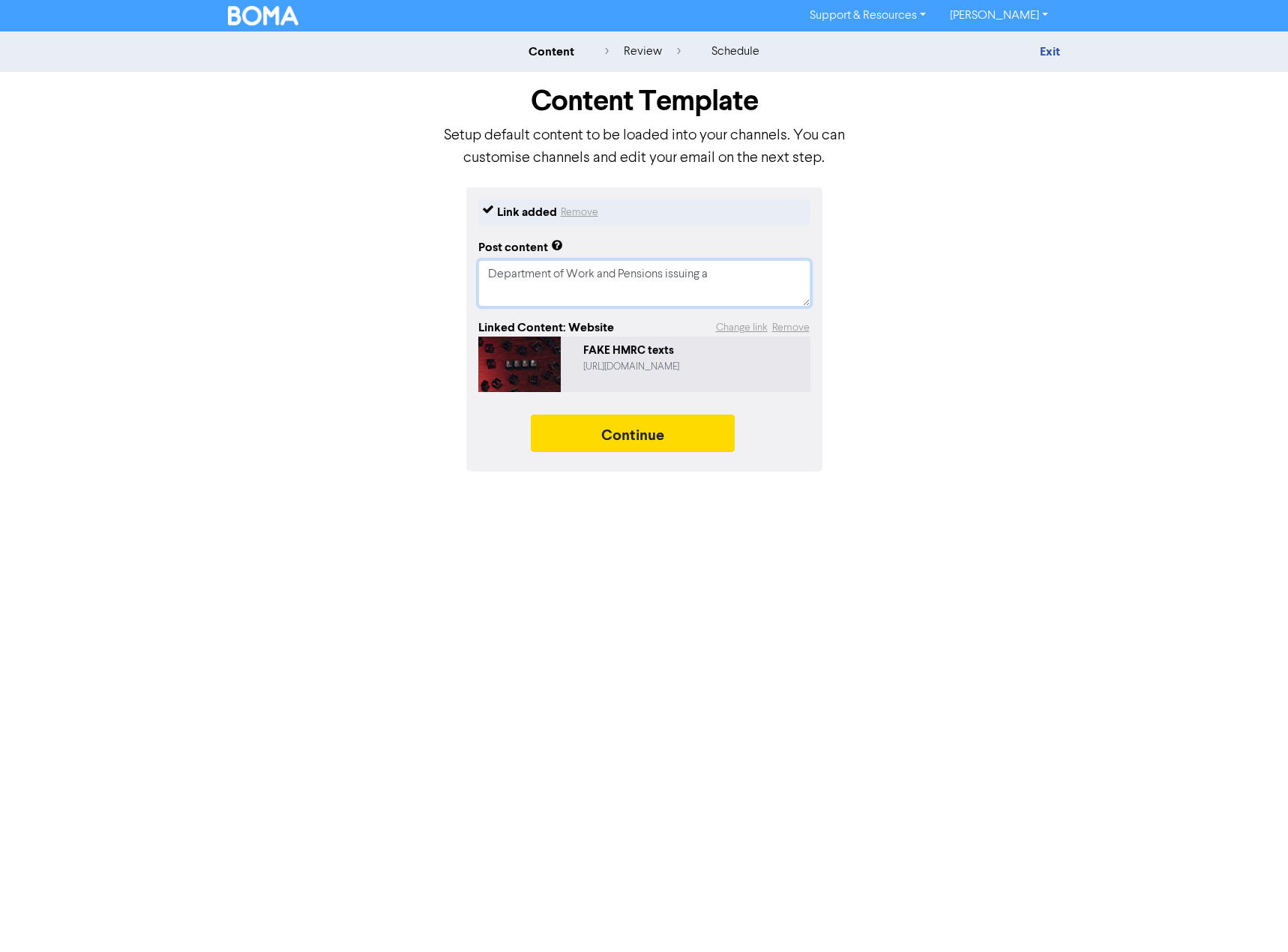
type textarea "Department of Work and Pensions issuing"
type textarea "x"
type textarea "Department of Work and Pensions issuing"
type textarea "x"
type textarea "Department of Work and Pensions issuin"
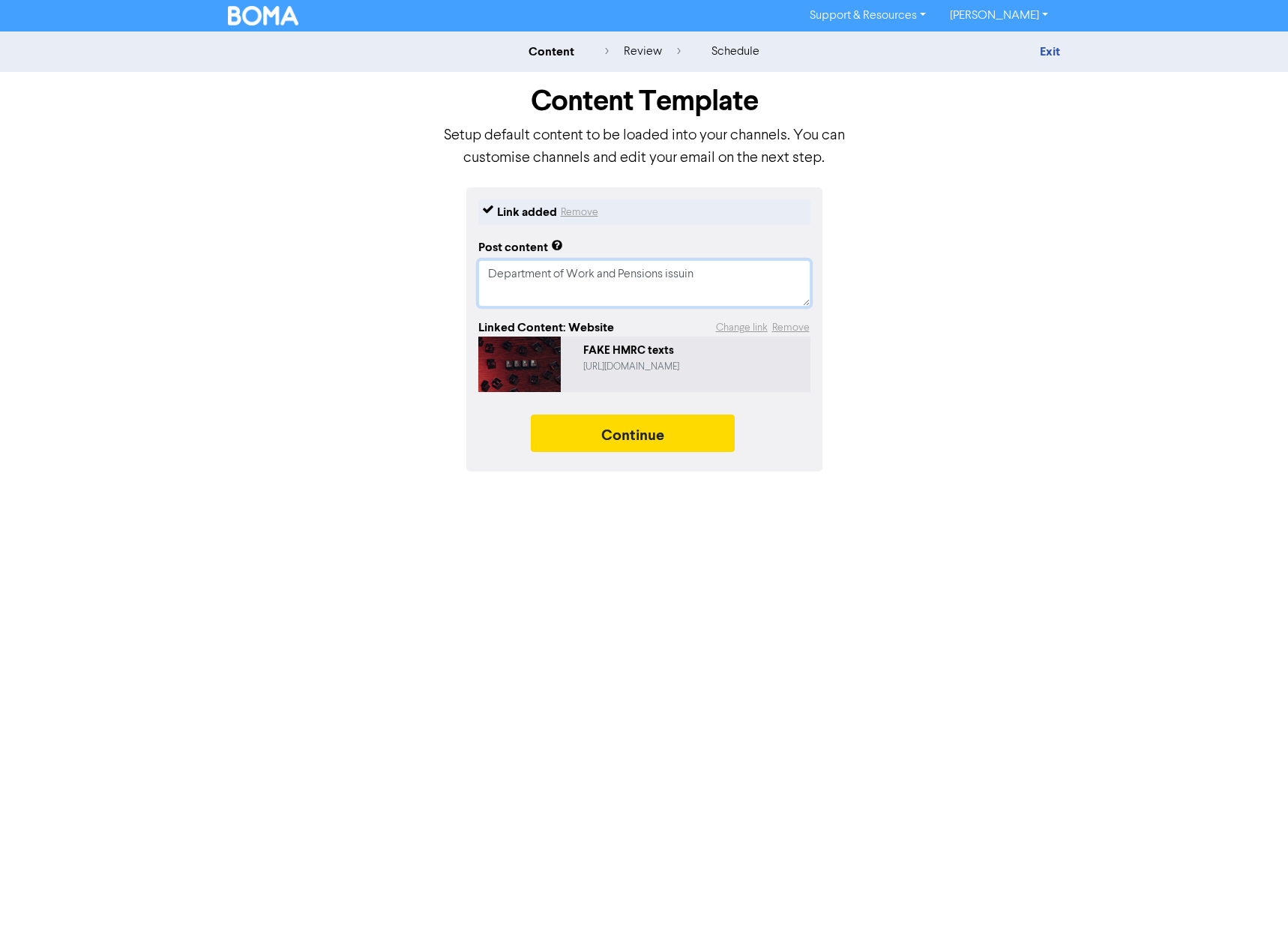
type textarea "x"
type textarea "Department of Work and Pensions issui"
type textarea "x"
type textarea "Department of Work and Pensions issu"
type textarea "x"
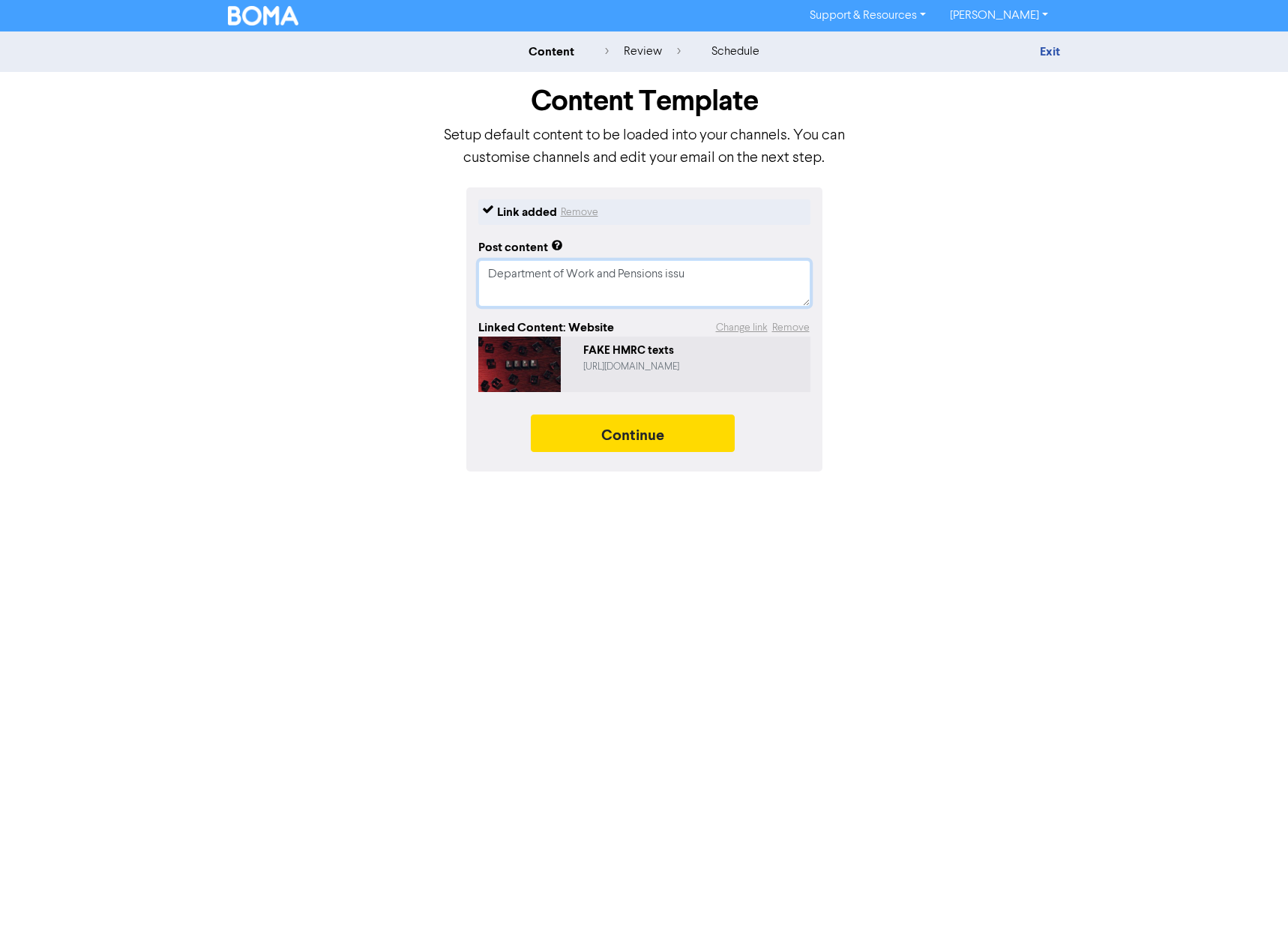
type textarea "Department of Work and Pensions iss"
type textarea "x"
type textarea "Department of Work and Pensions is"
type textarea "x"
type textarea "Department of Work and Pensions i"
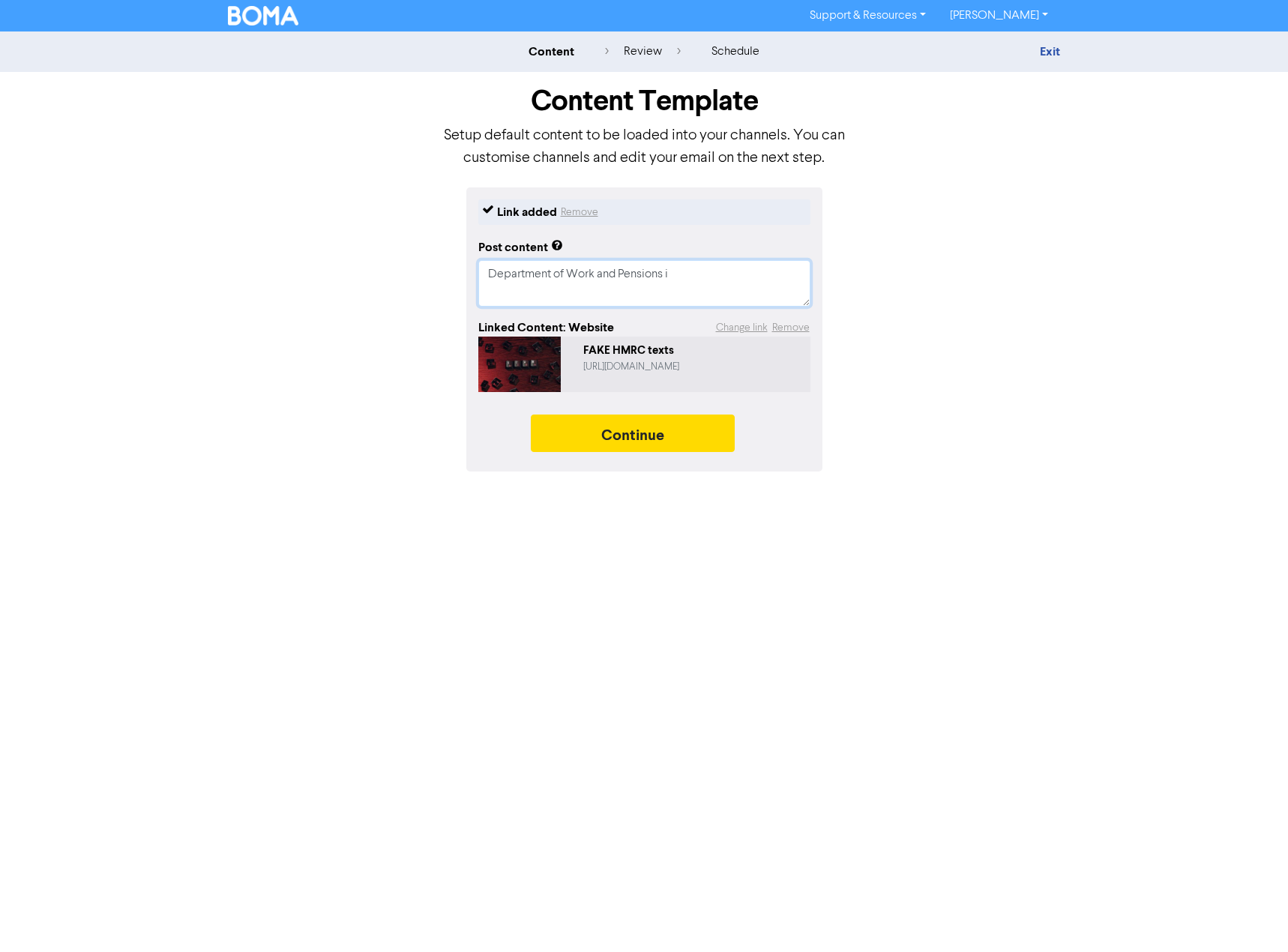
type textarea "x"
type textarea "Department of Work and Pensions"
type textarea "x"
type textarea "Department of Work and Pensions f"
type textarea "x"
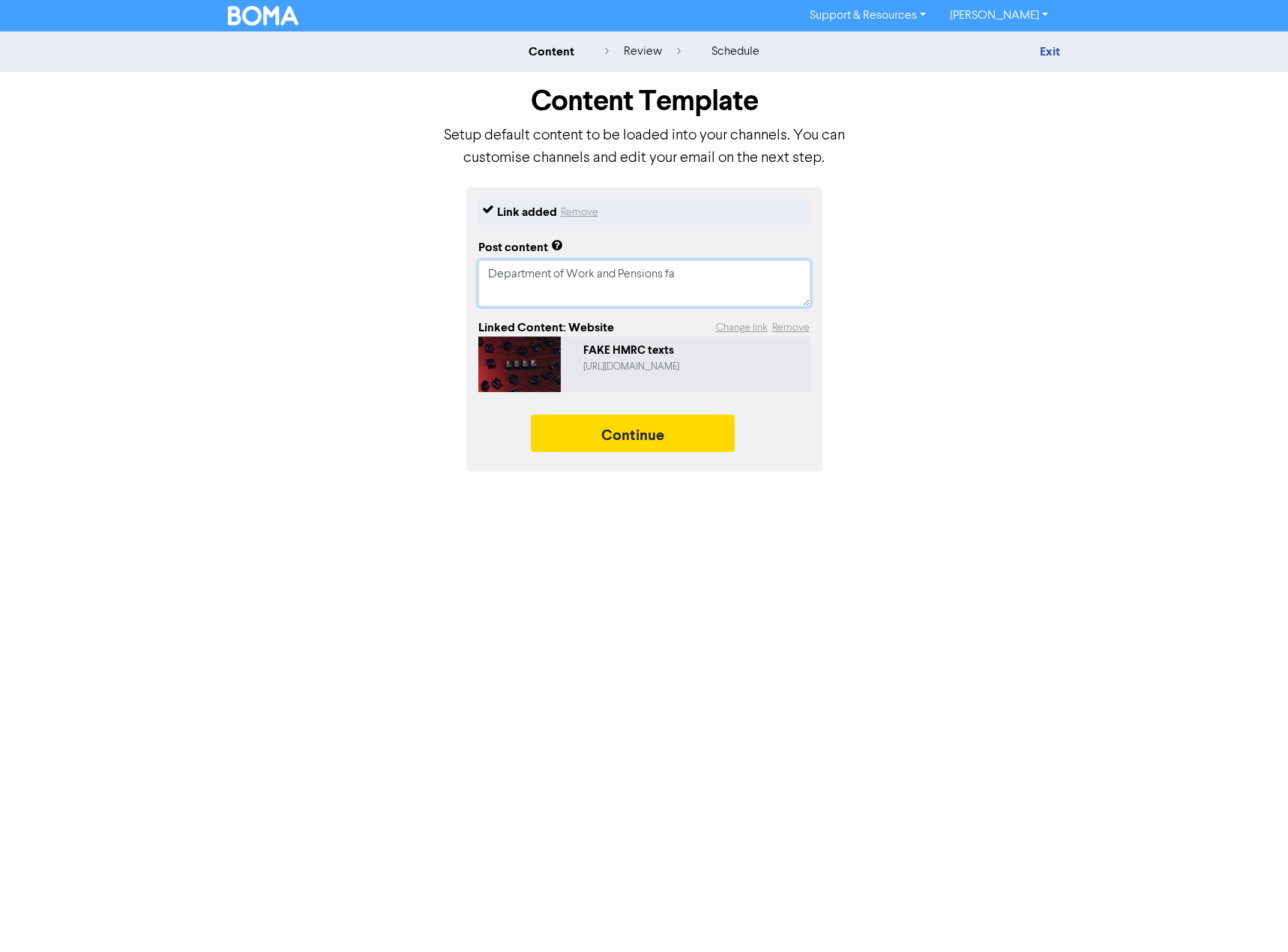
type textarea "Department of Work and Pensions fak"
type textarea "x"
type textarea "Department of Work and Pensions fake"
type textarea "x"
type textarea "Department of Work and Pensions fake"
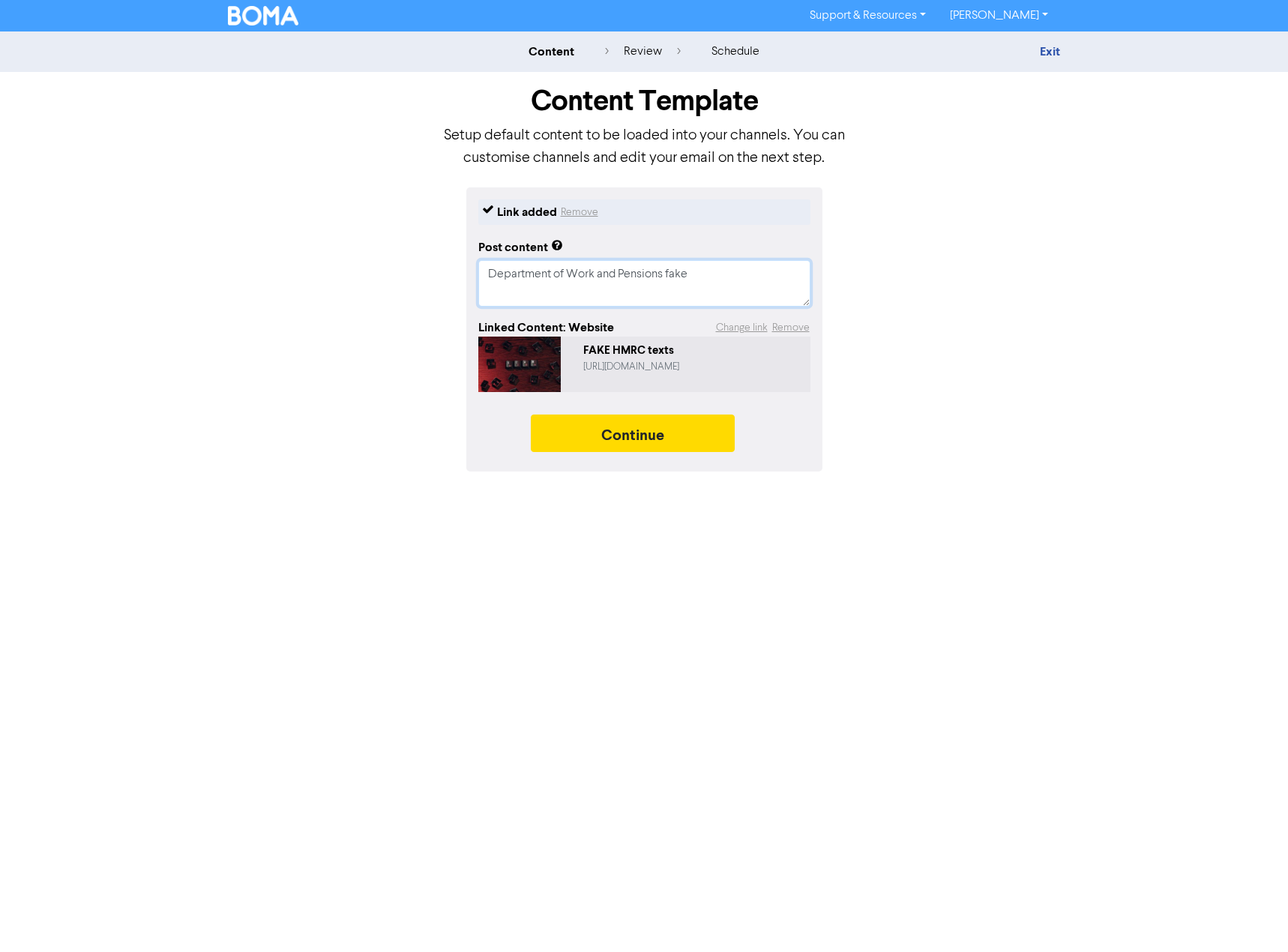
type textarea "x"
type textarea "Department of Work and Pensions fake t"
type textarea "x"
type textarea "Department of Work and Pensions fake te"
type textarea "x"
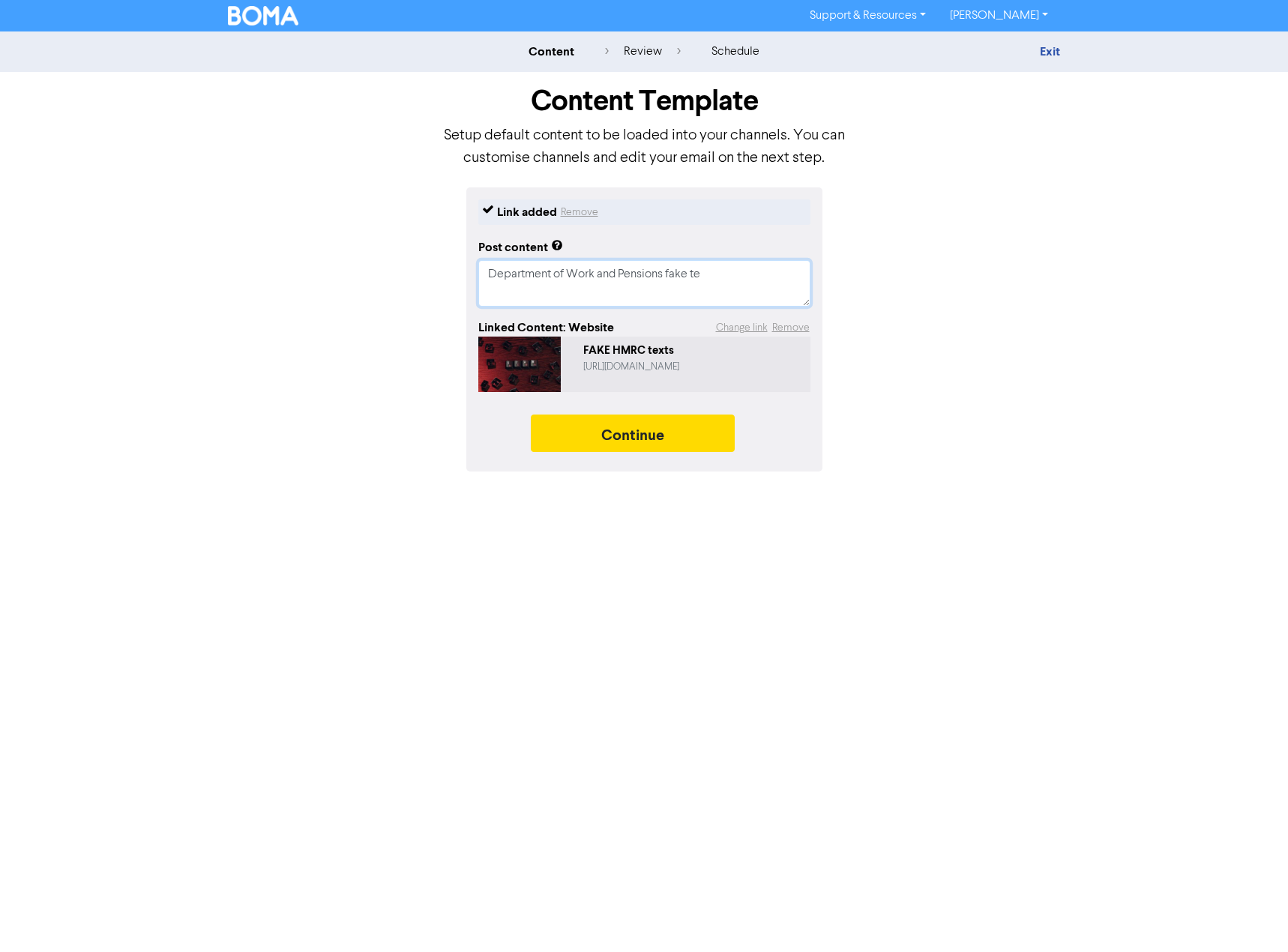
type textarea "Department of Work and Pensions fake tex"
type textarea "x"
type textarea "Department of Work and Pensions fake text"
type textarea "x"
type textarea "Department of Work and Pensions fake texts"
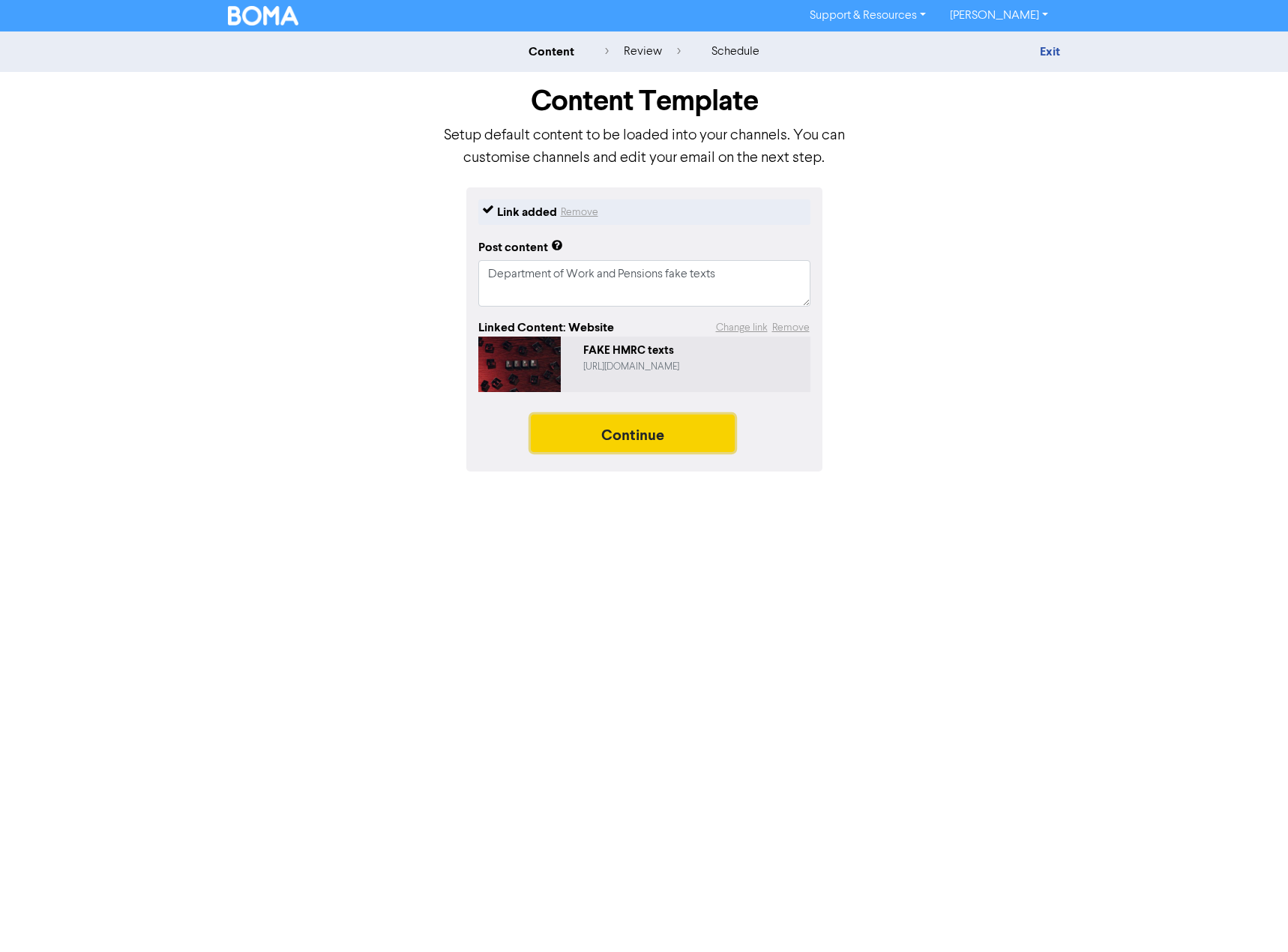
click at [652, 430] on button "Continue" at bounding box center [633, 433] width 204 height 38
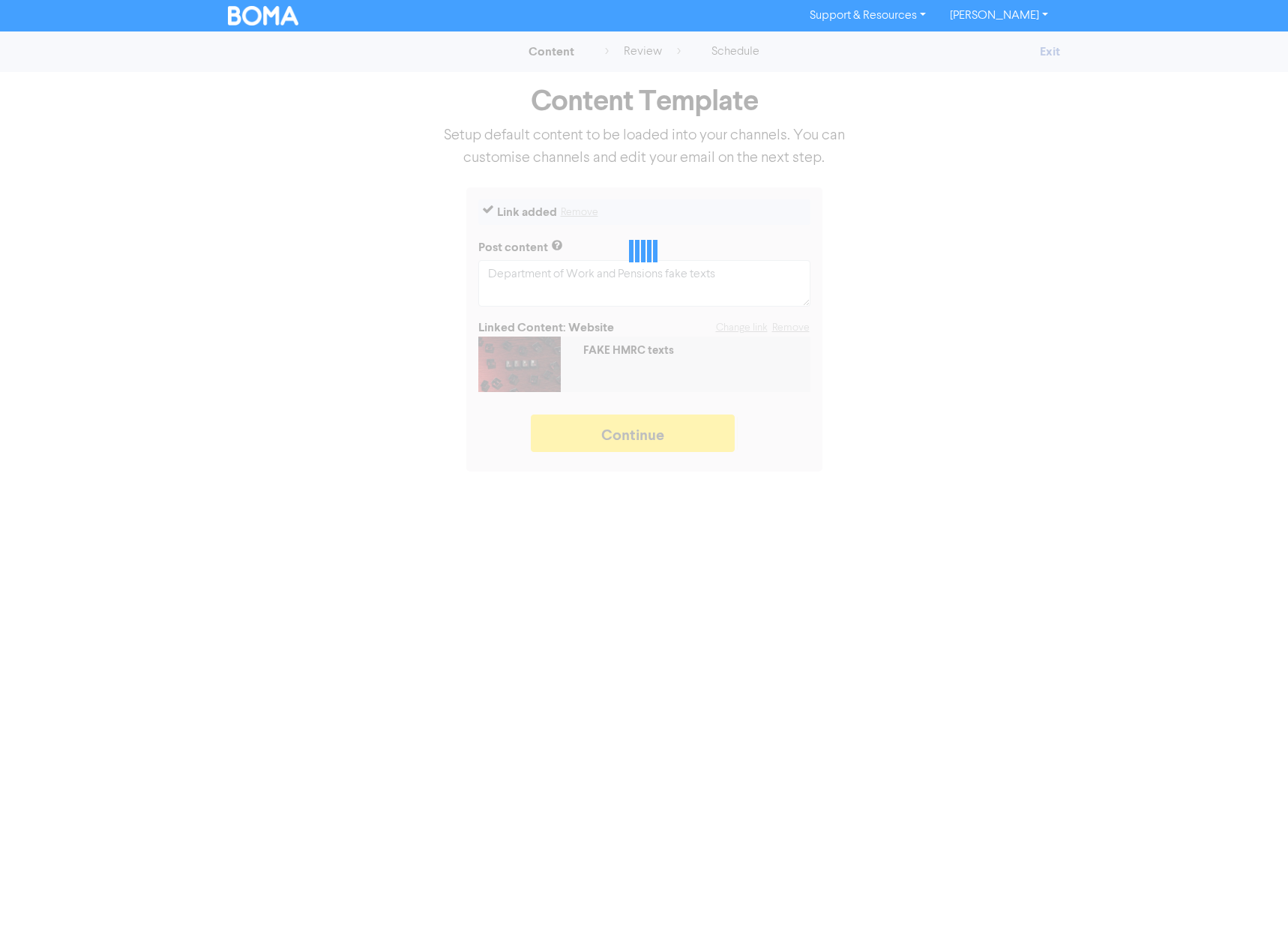
type textarea "x"
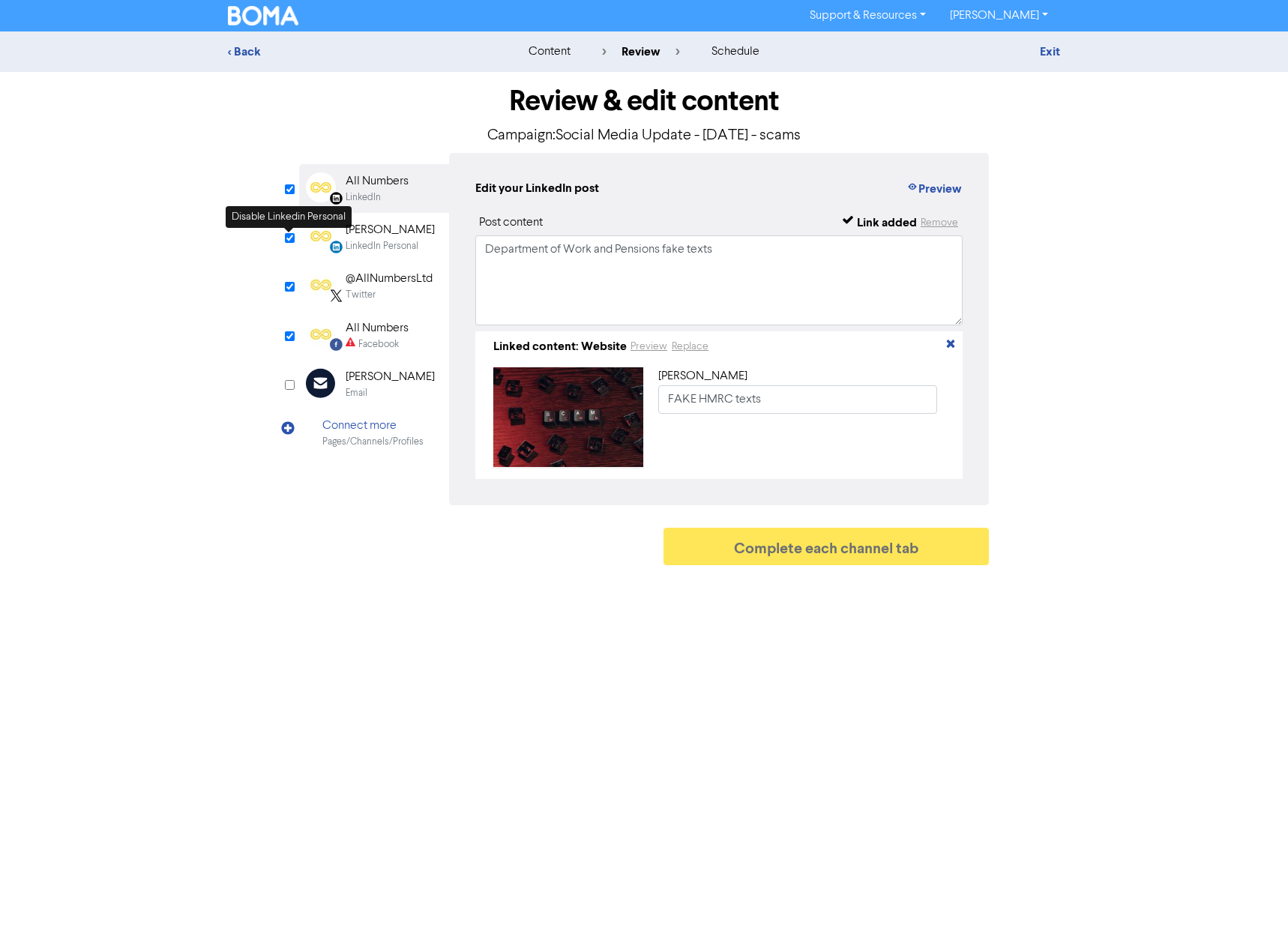
click at [291, 241] on input "checkbox" at bounding box center [289, 238] width 9 height 9
checkbox input "false"
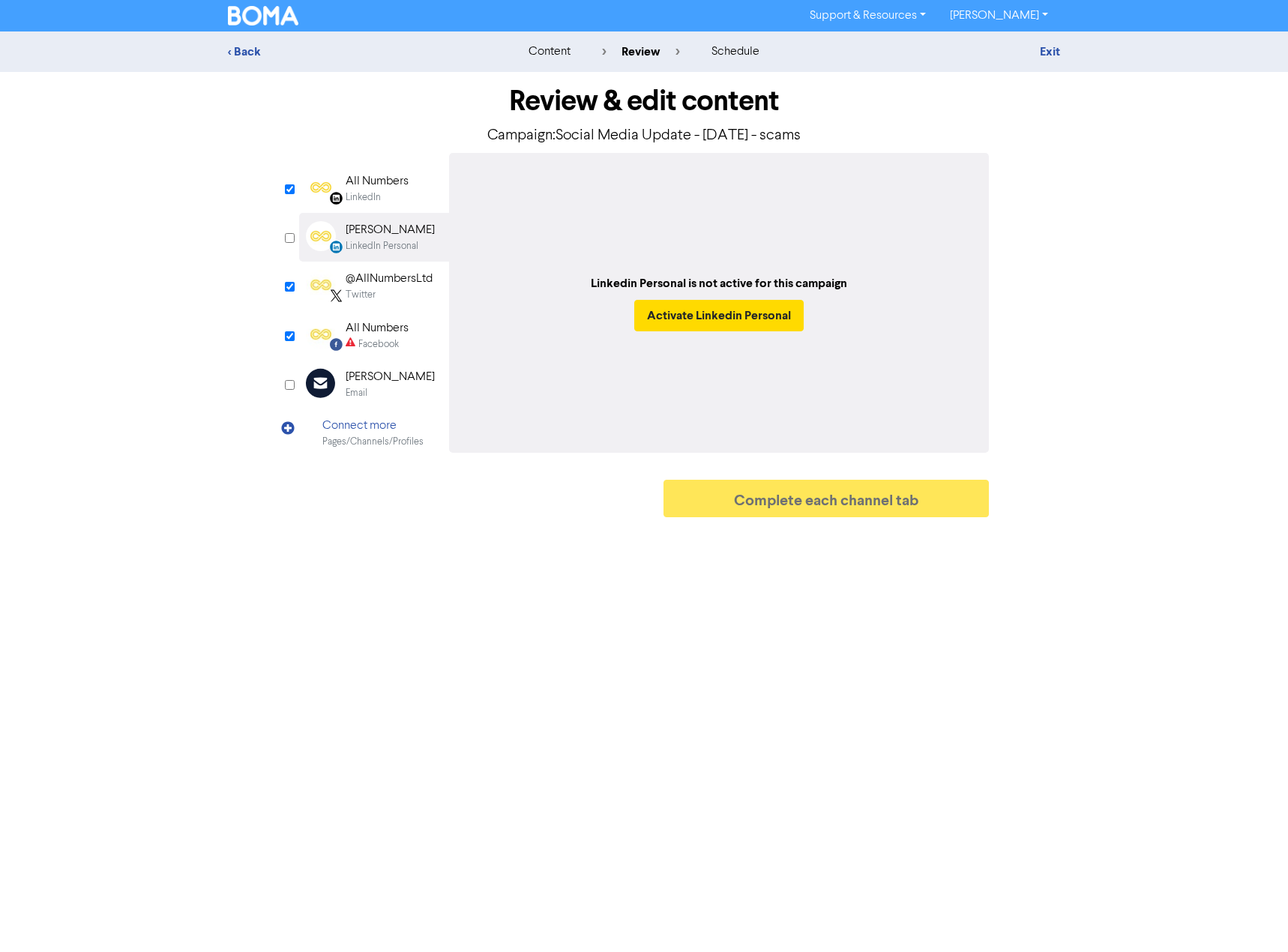
click at [402, 183] on div "All Numbers" at bounding box center [377, 181] width 63 height 18
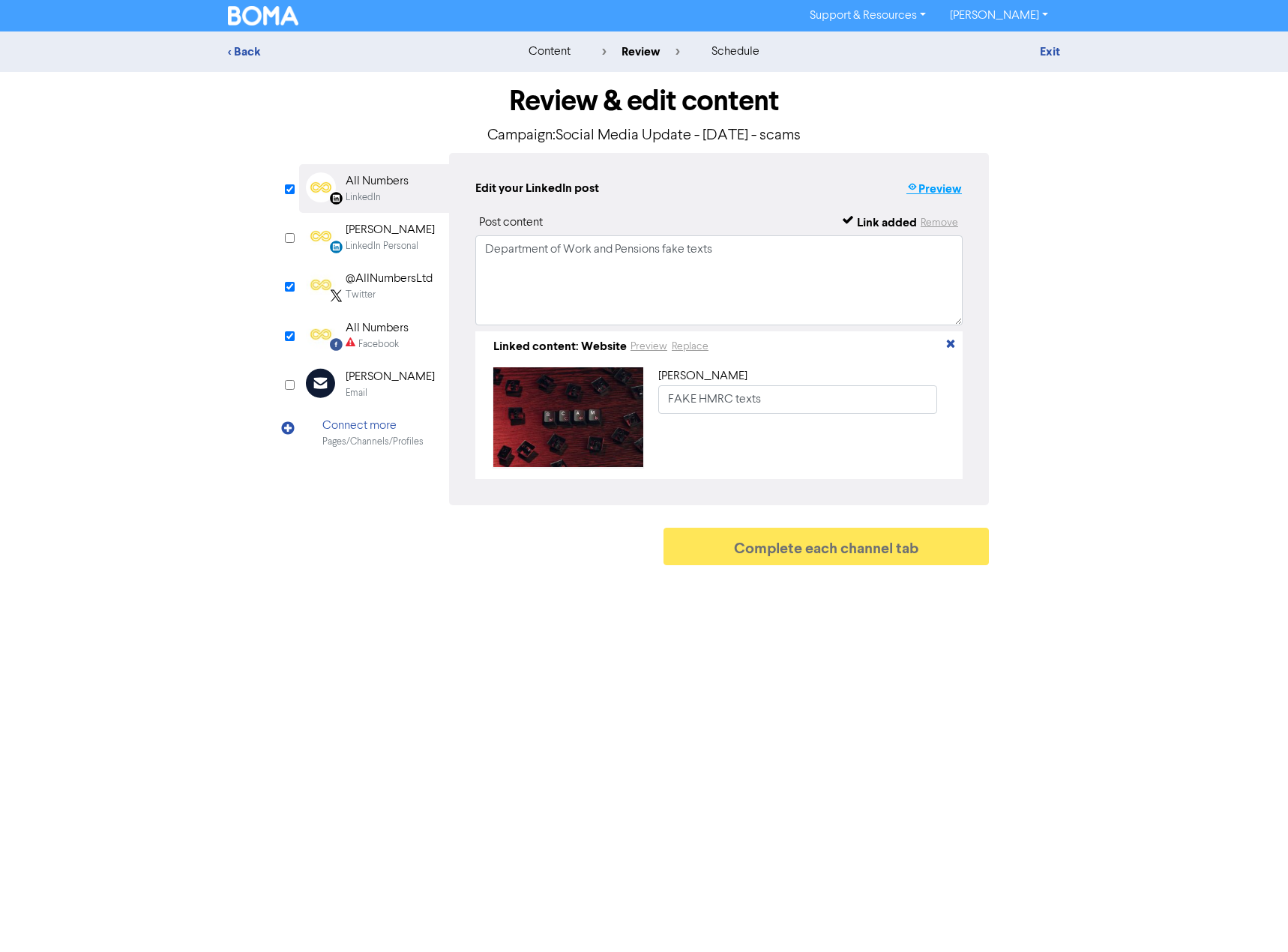
click at [951, 194] on button "Preview" at bounding box center [933, 188] width 57 height 20
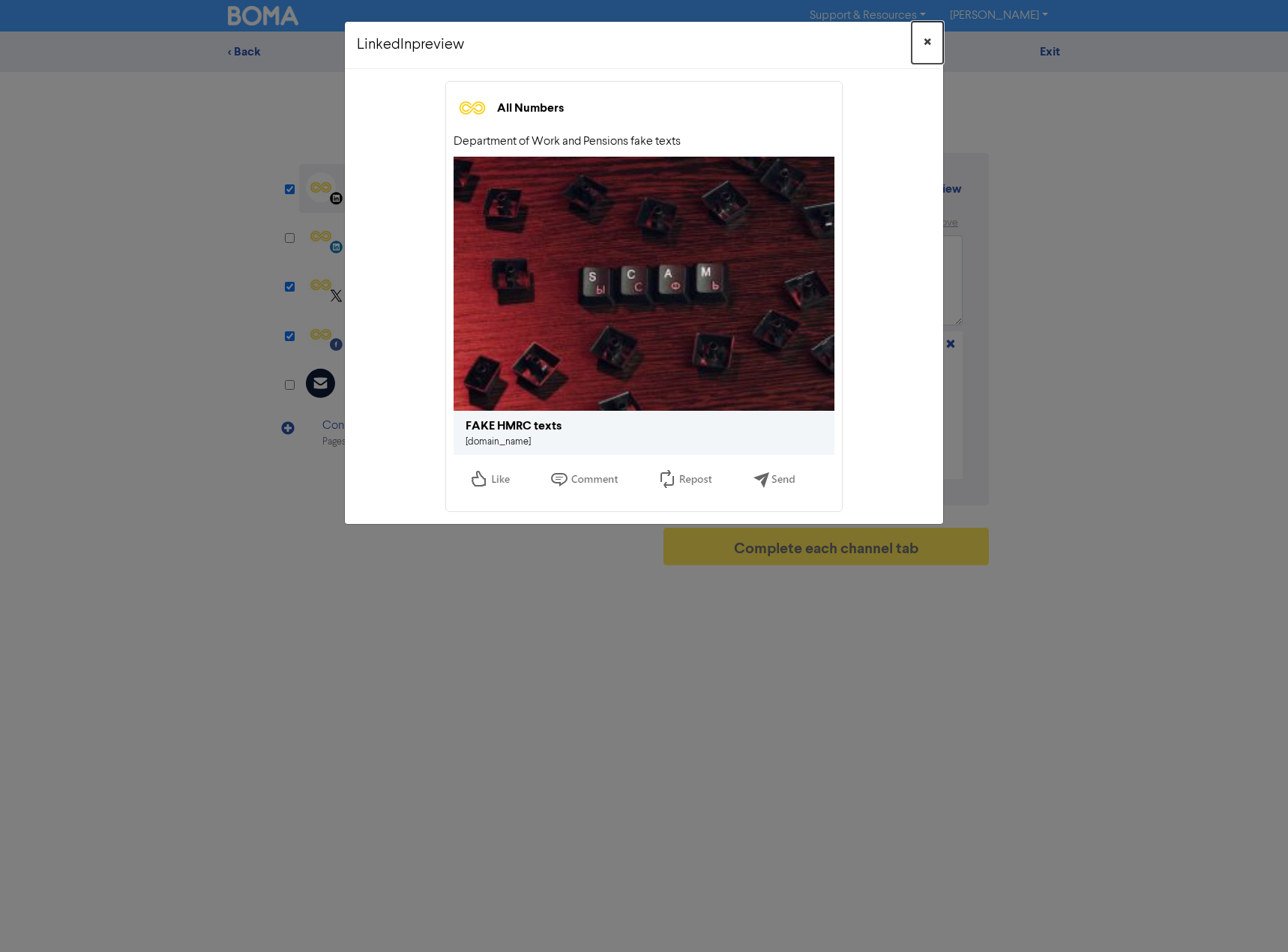
click at [927, 45] on span "×" at bounding box center [927, 42] width 8 height 23
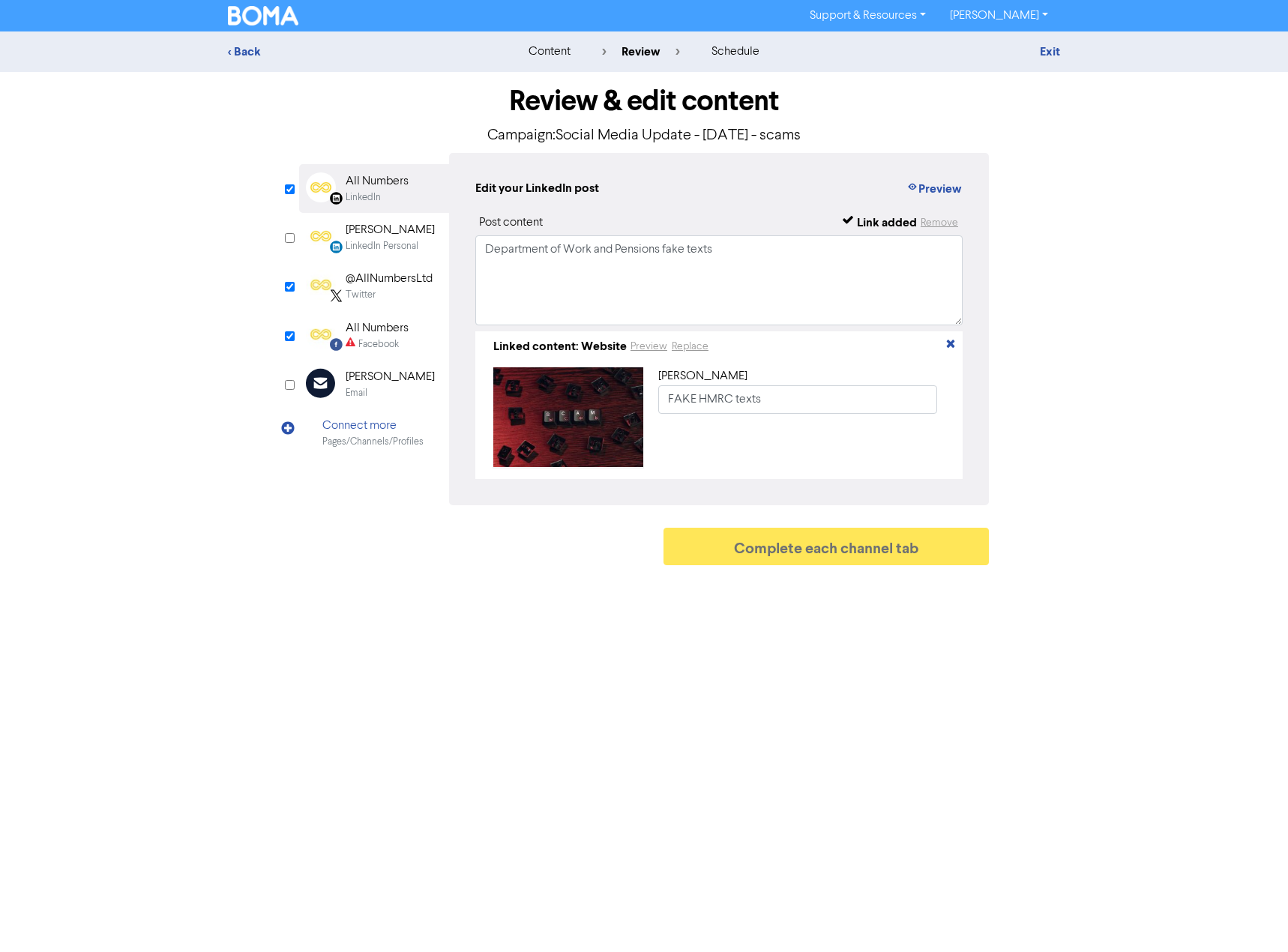
click at [397, 278] on div "@AllNumbersLtd" at bounding box center [389, 278] width 87 height 18
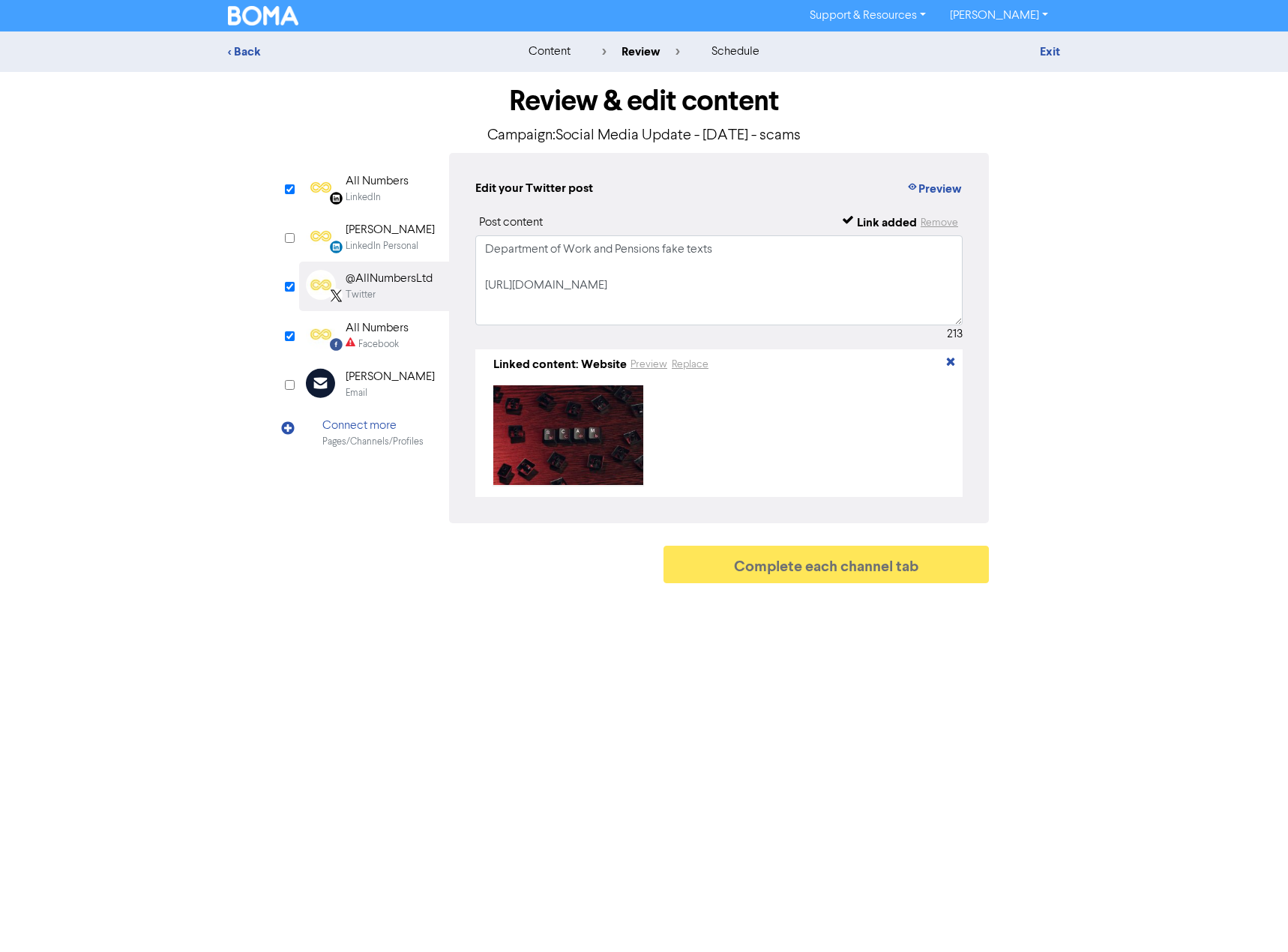
click at [383, 330] on div "All Numbers" at bounding box center [377, 328] width 63 height 18
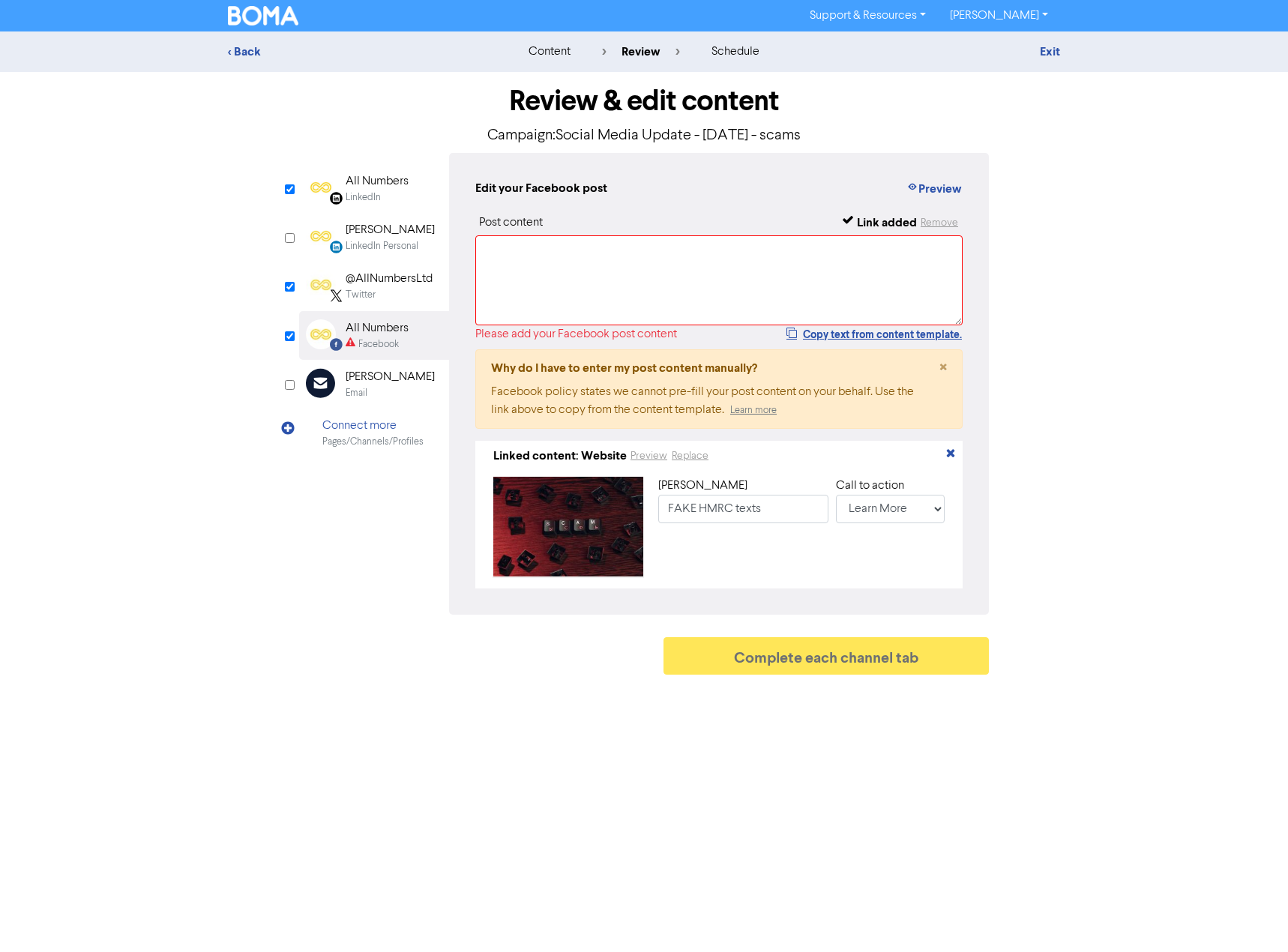
click at [384, 184] on div "All Numbers" at bounding box center [377, 181] width 63 height 18
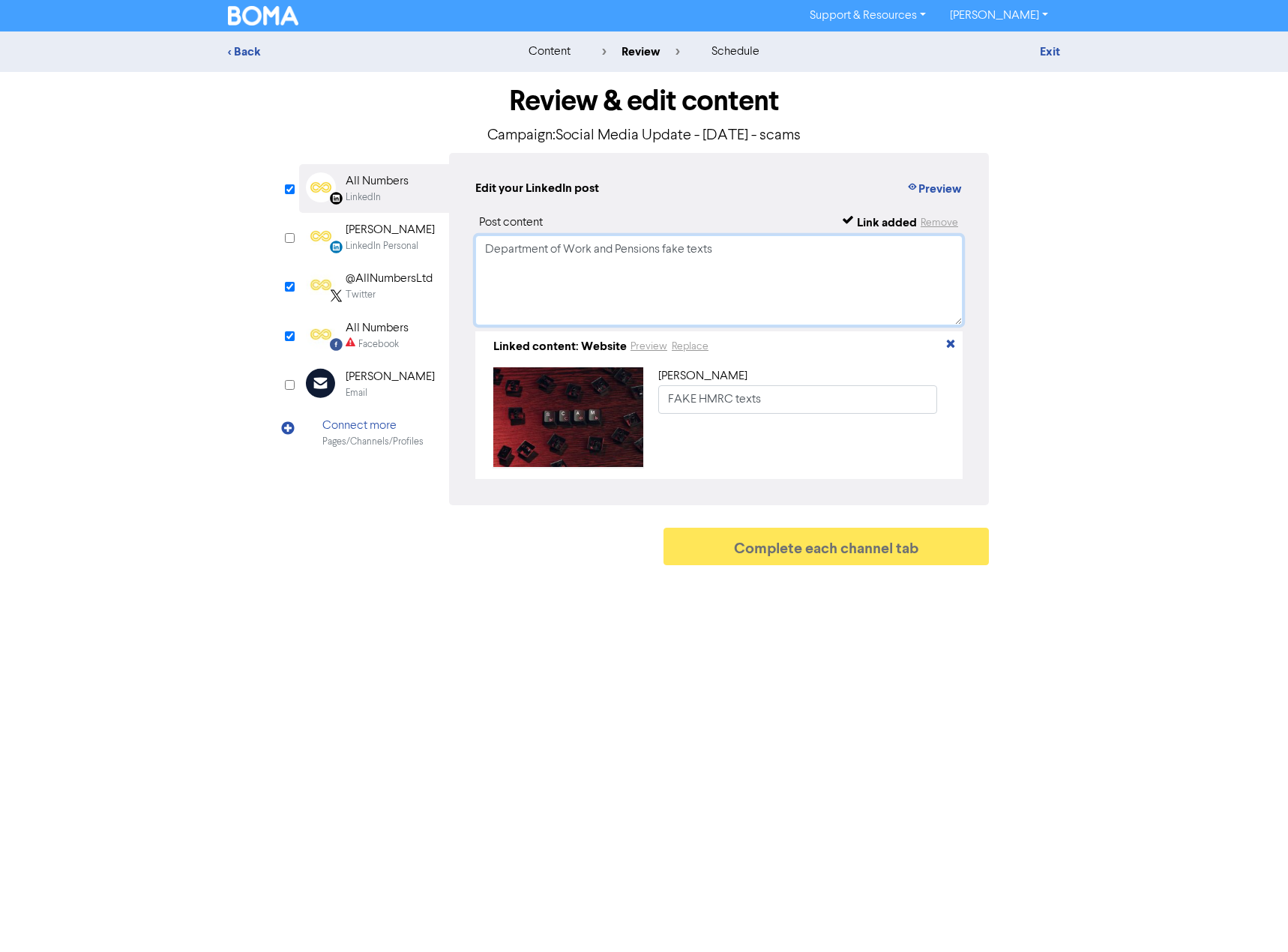
drag, startPoint x: 678, startPoint y: 249, endPoint x: 476, endPoint y: 250, distance: 202.0
click at [476, 250] on textarea "Department of Work and Pensions fake texts" at bounding box center [719, 280] width 487 height 90
click at [390, 332] on div "All Numbers" at bounding box center [377, 328] width 63 height 18
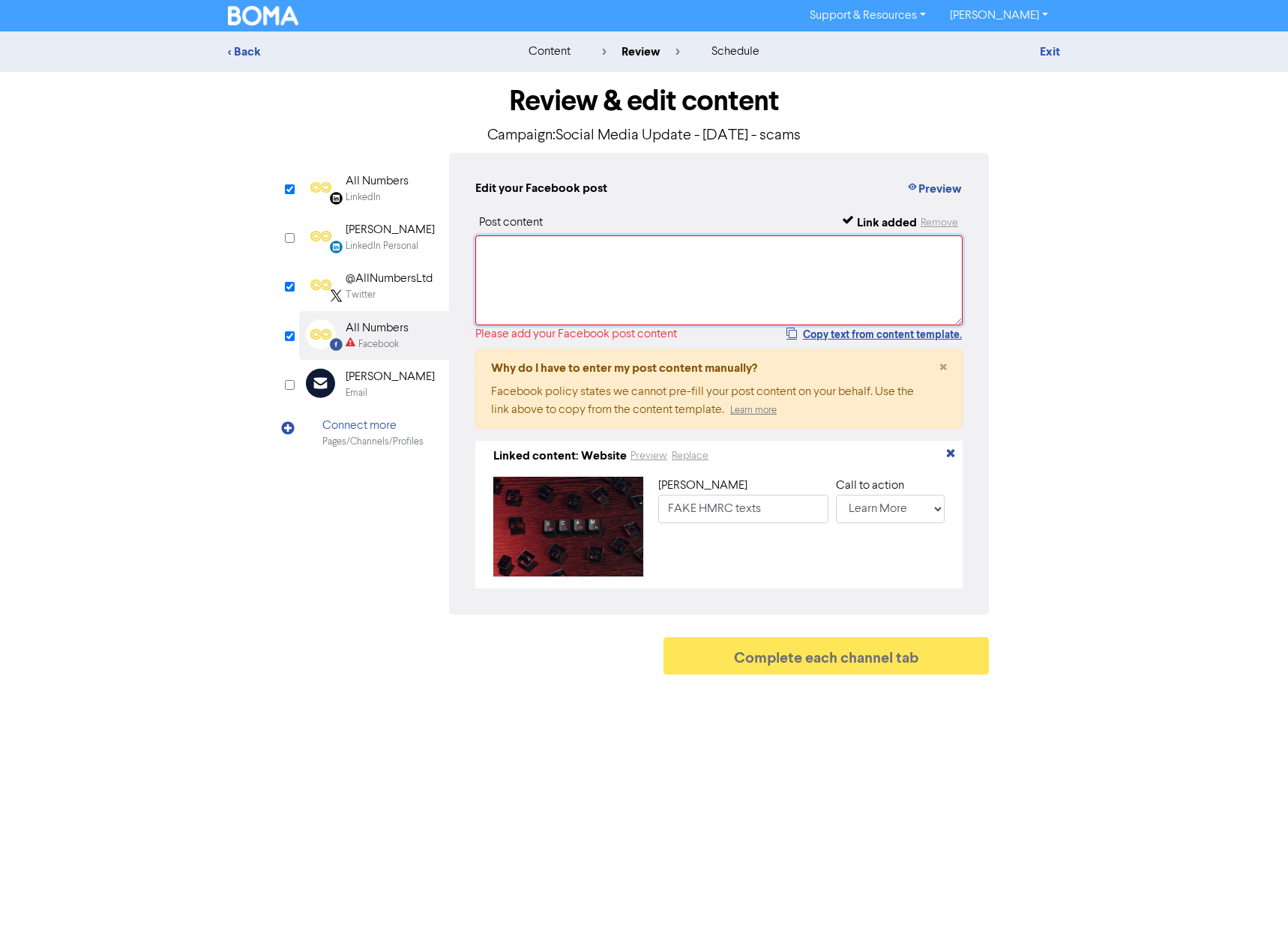
click at [511, 256] on textarea at bounding box center [719, 280] width 487 height 90
paste textarea "Department of Work and Pensions fake texts"
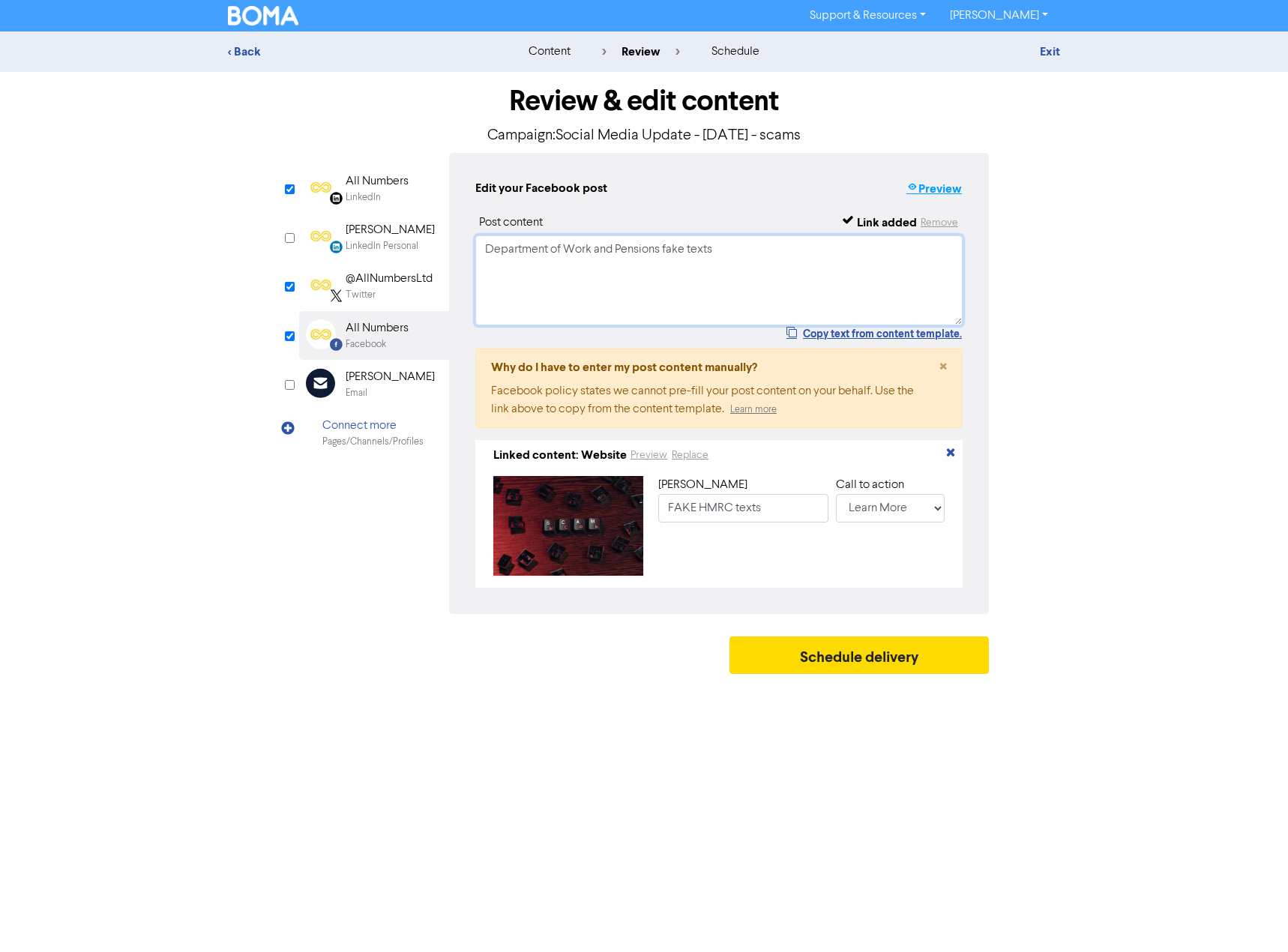
type textarea "Department of Work and Pensions fake texts"
click at [929, 192] on button "Preview" at bounding box center [933, 188] width 57 height 20
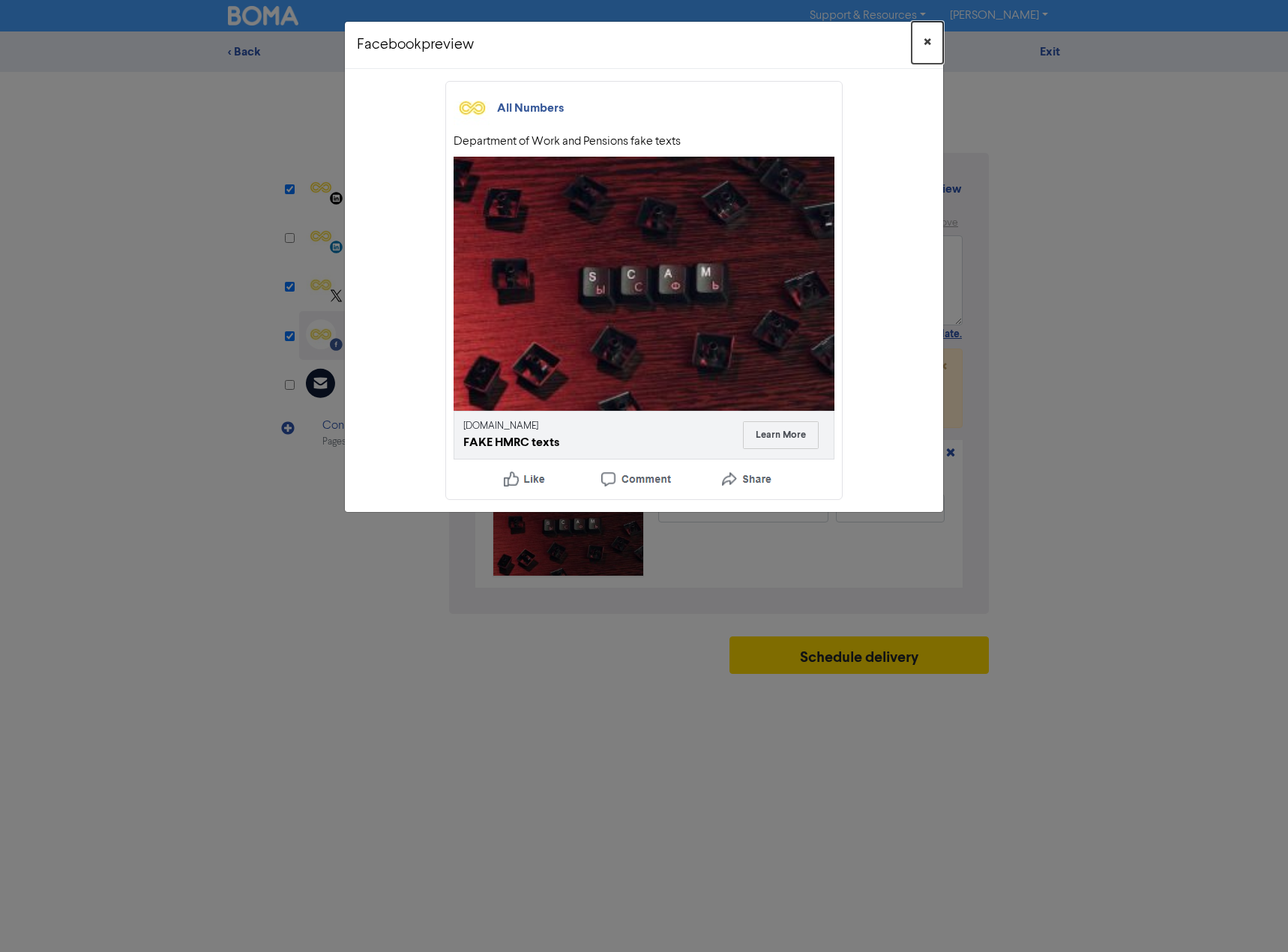
click at [925, 42] on span "×" at bounding box center [927, 42] width 8 height 23
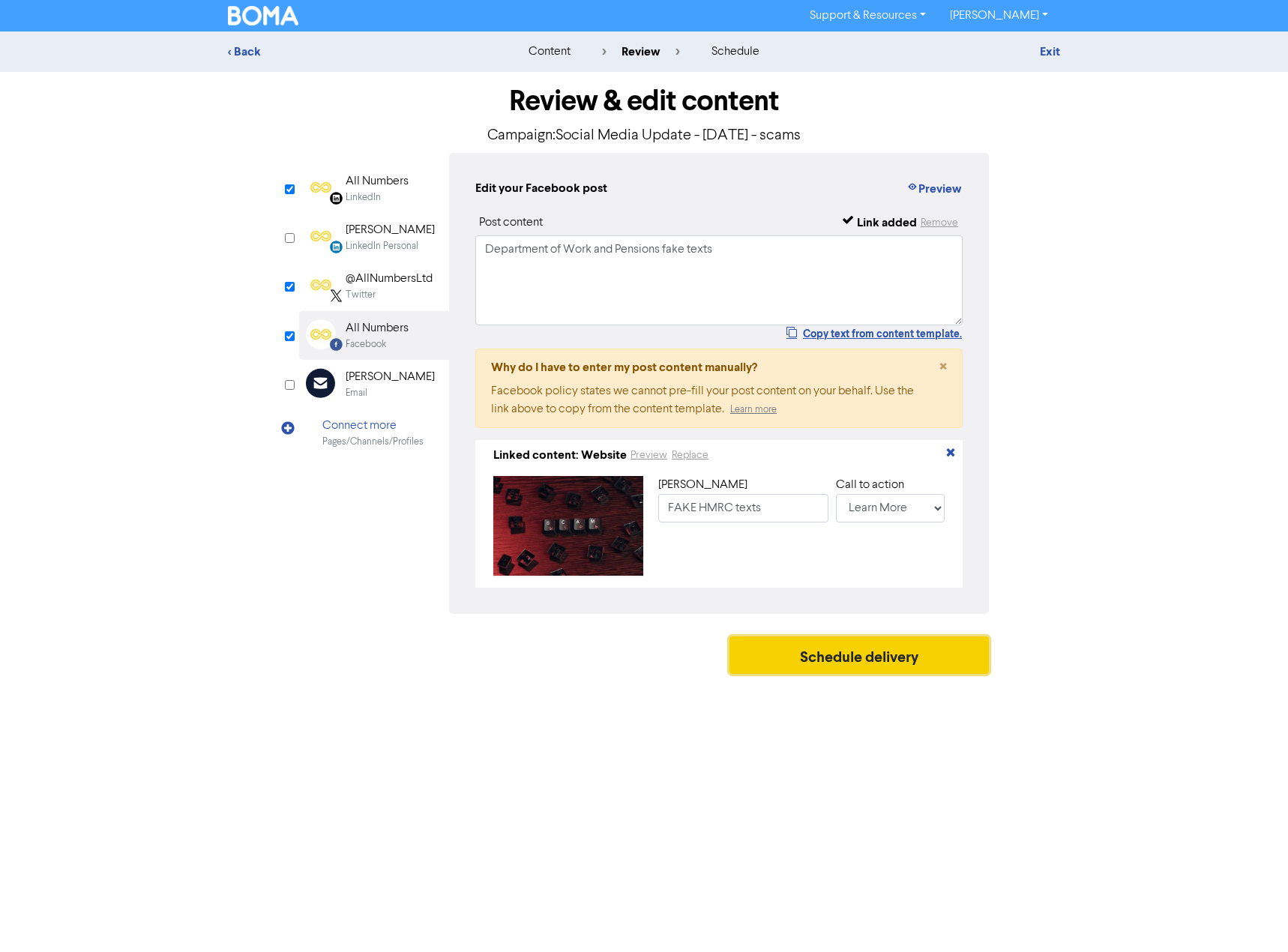
click at [879, 655] on button "Schedule delivery" at bounding box center [859, 655] width 260 height 38
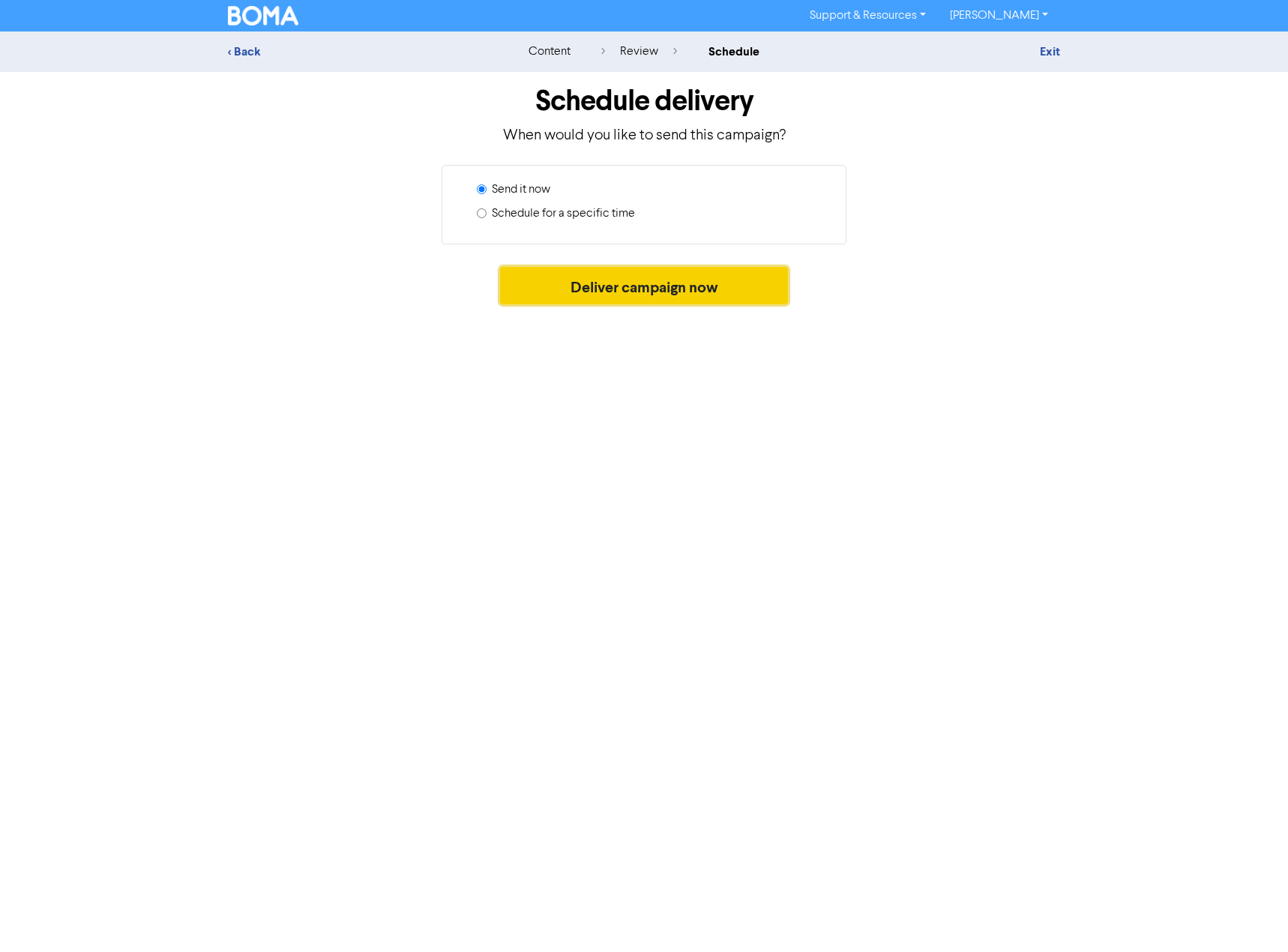
click at [664, 292] on button "Deliver campaign now" at bounding box center [644, 285] width 289 height 38
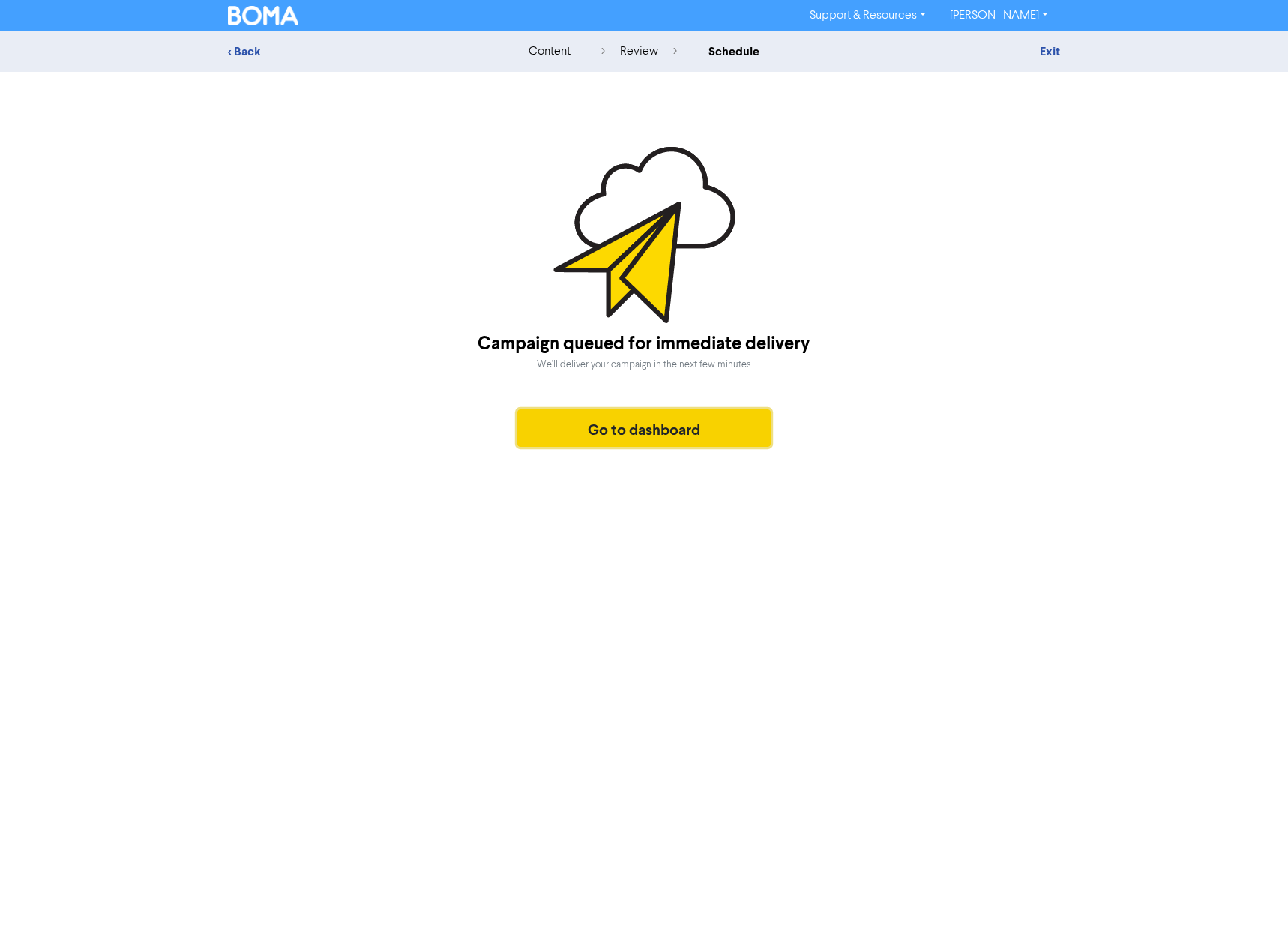
click at [577, 427] on button "Go to dashboard" at bounding box center [643, 428] width 253 height 38
